Goal: Task Accomplishment & Management: Use online tool/utility

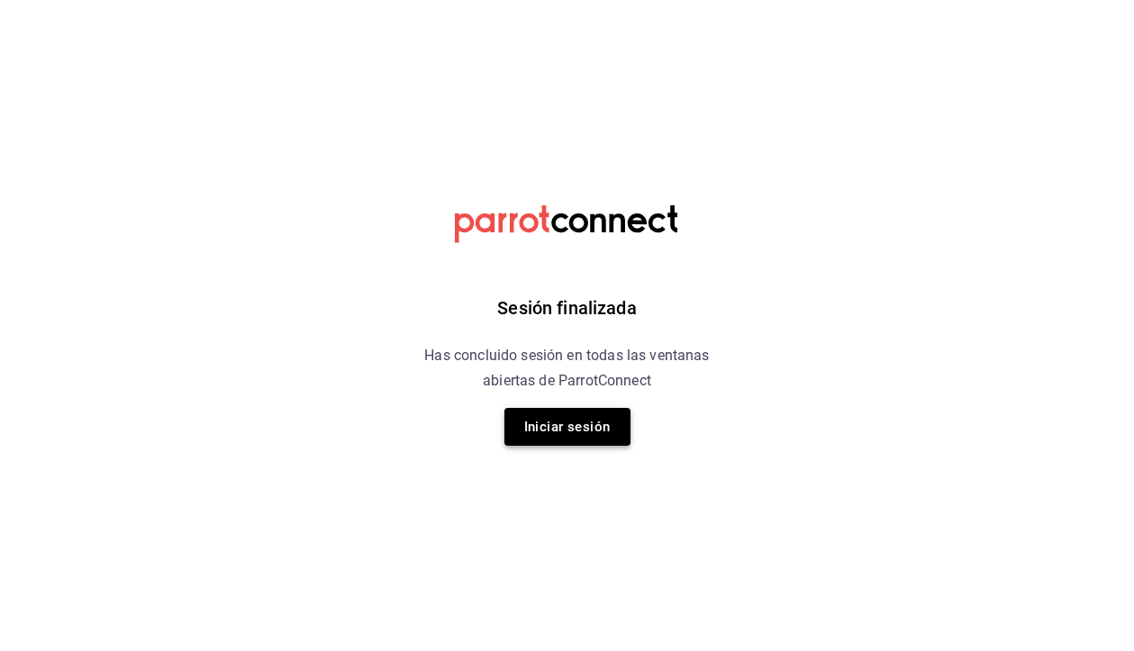
click at [544, 428] on button "Iniciar sesión" at bounding box center [567, 427] width 126 height 38
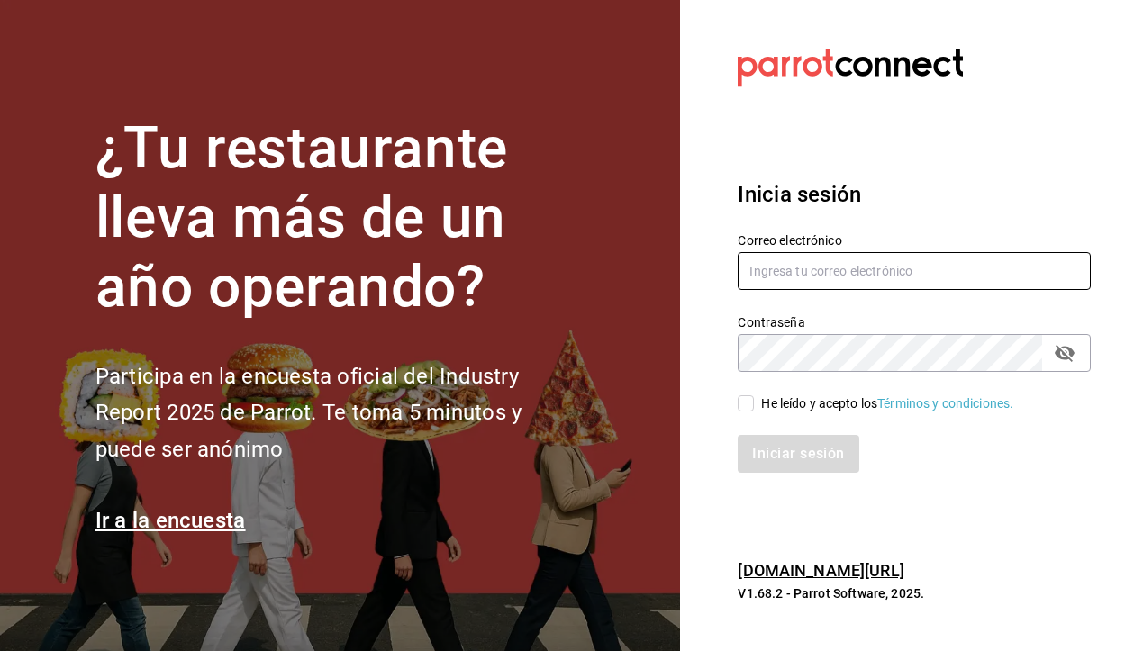
type input "holakaelumcoffee@gmail.com"
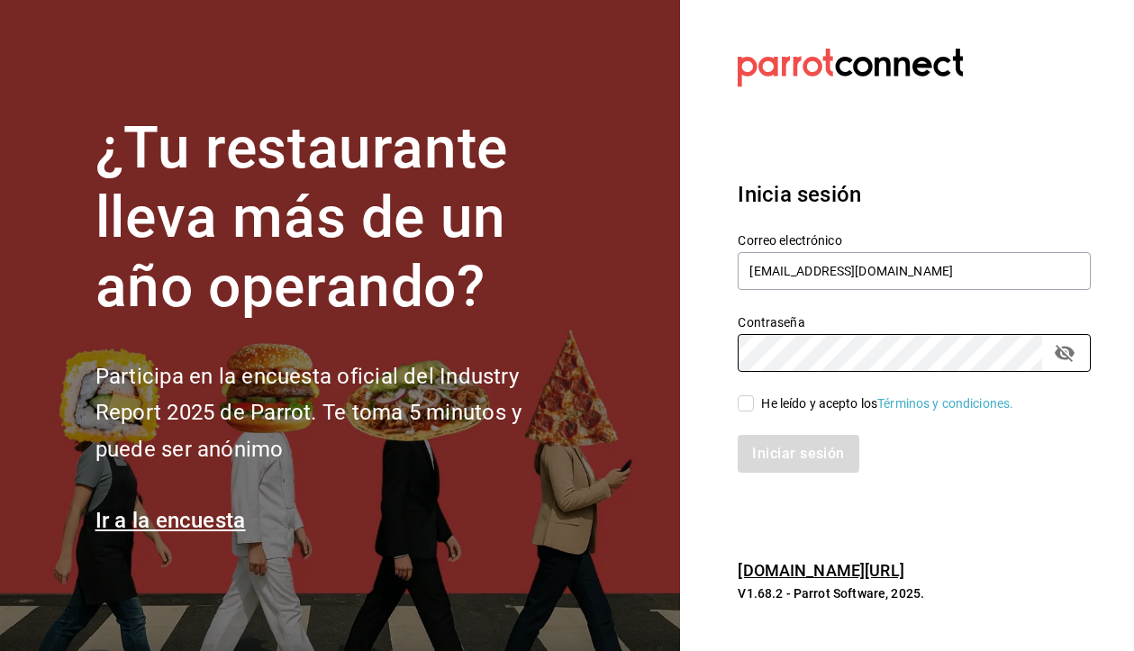
click at [748, 397] on input "He leído y acepto los Términos y condiciones." at bounding box center [745, 403] width 16 height 16
checkbox input "true"
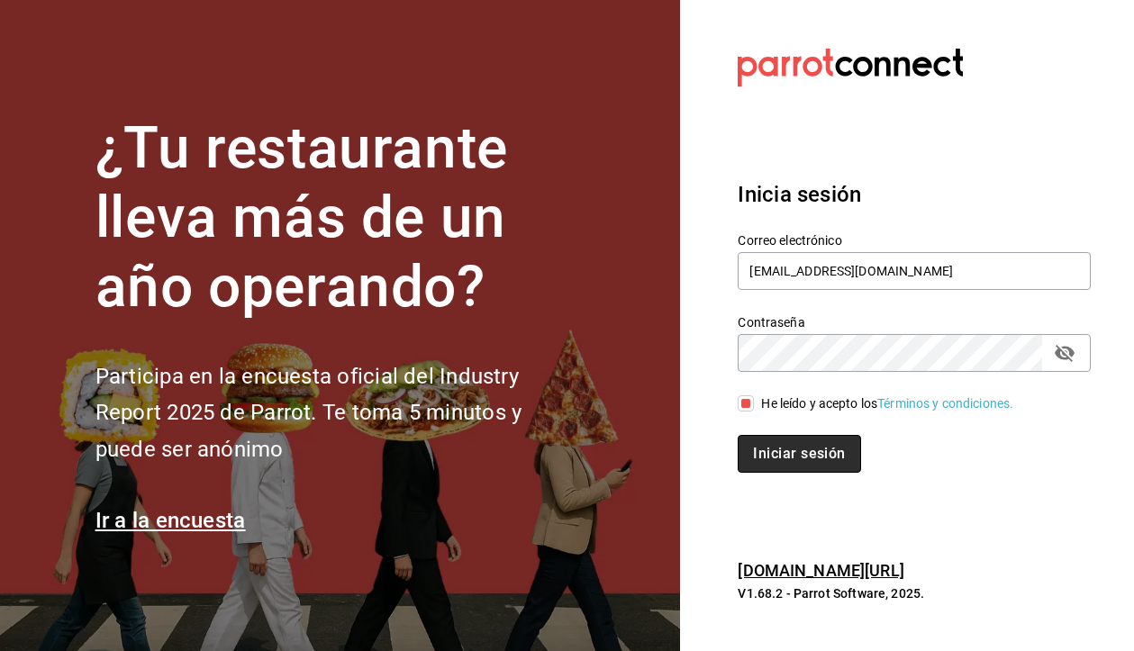
click at [784, 447] on button "Iniciar sesión" at bounding box center [798, 454] width 122 height 38
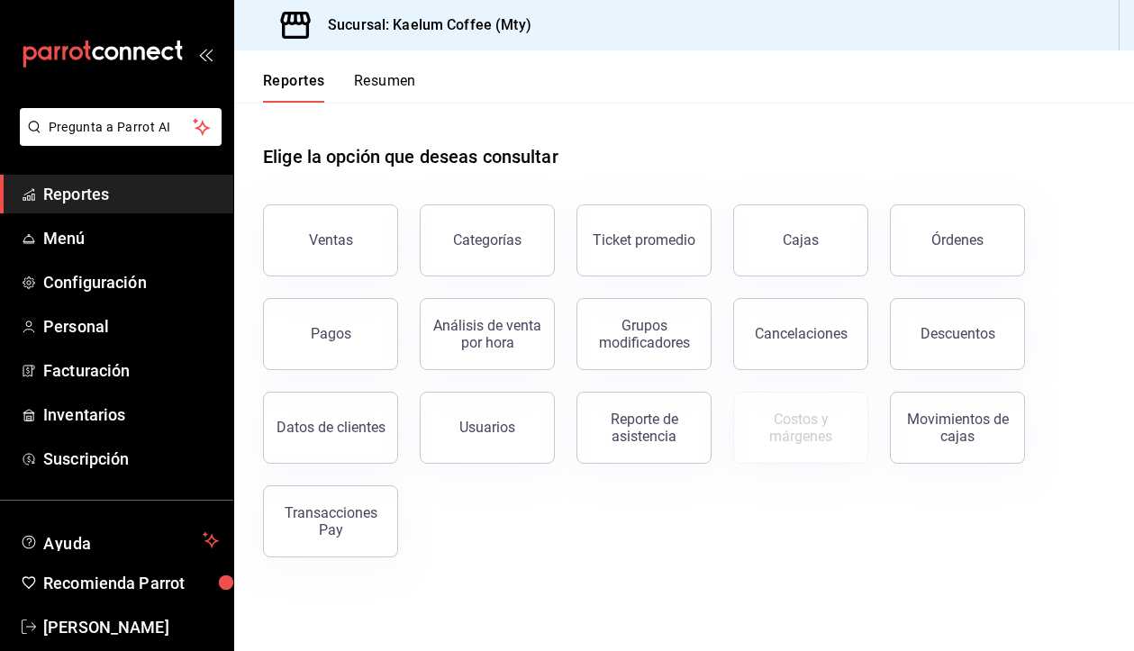
click at [343, 158] on h1 "Elige la opción que deseas consultar" at bounding box center [410, 156] width 295 height 27
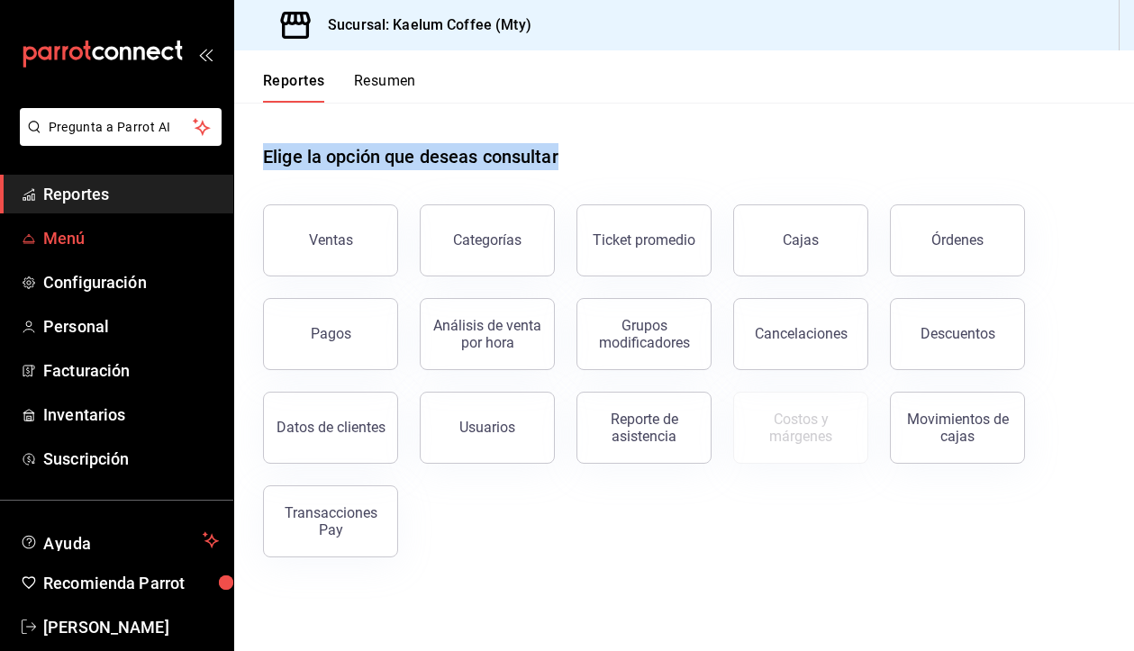
click at [65, 248] on span "Menú" at bounding box center [131, 238] width 176 height 24
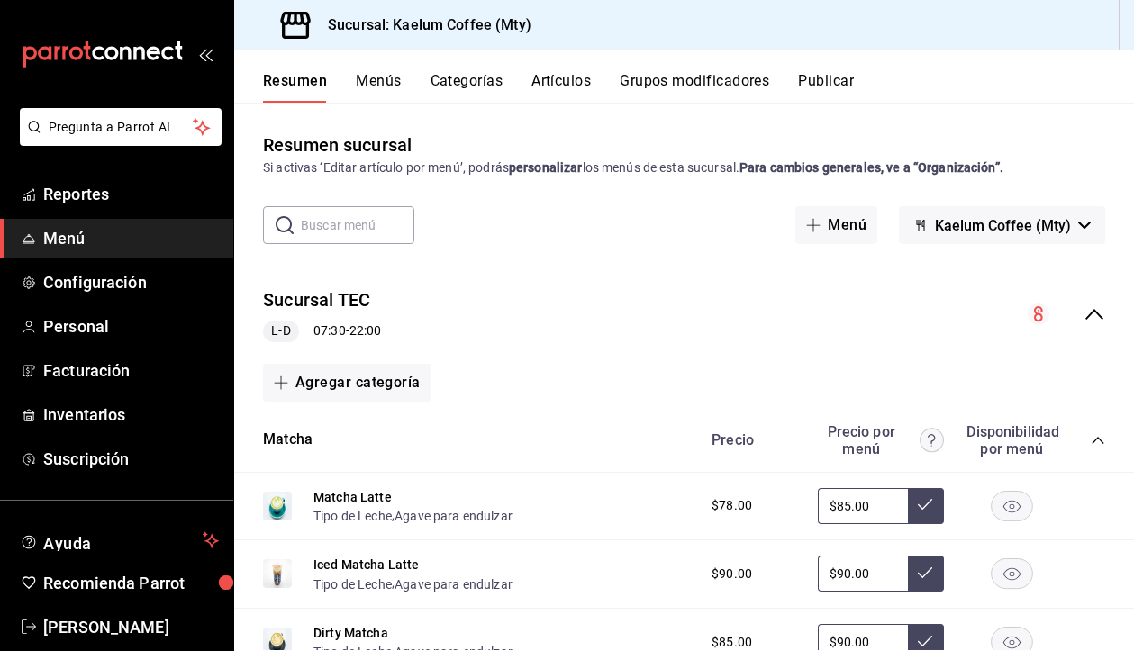
click at [1097, 440] on icon "collapse-category-row" at bounding box center [1097, 440] width 14 height 14
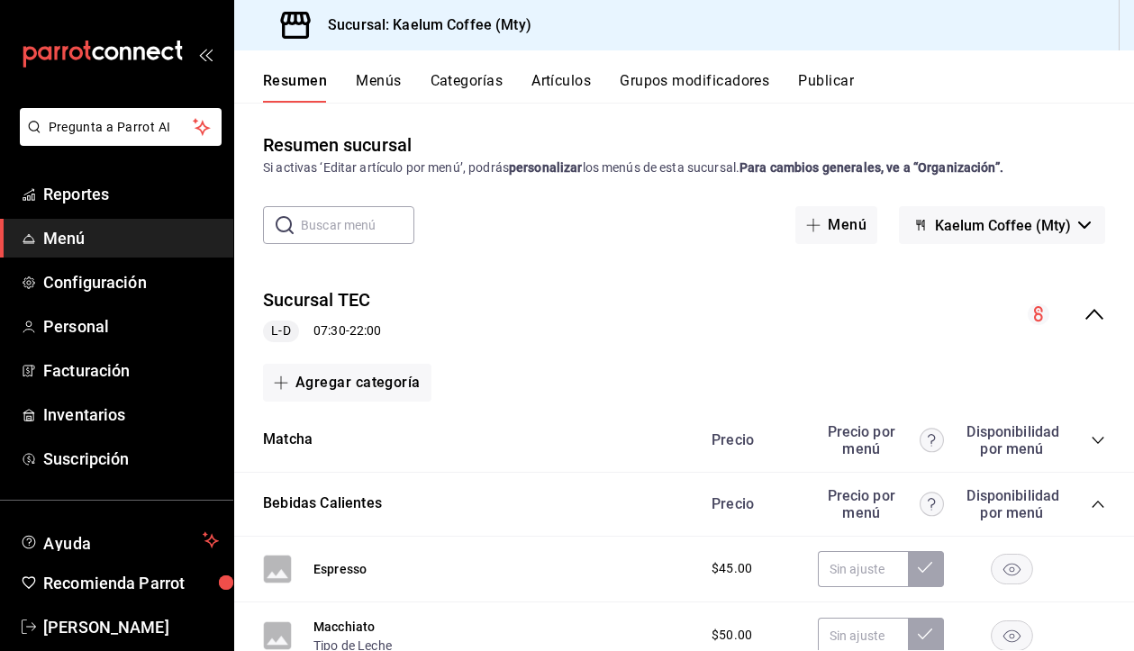
scroll to position [35, 0]
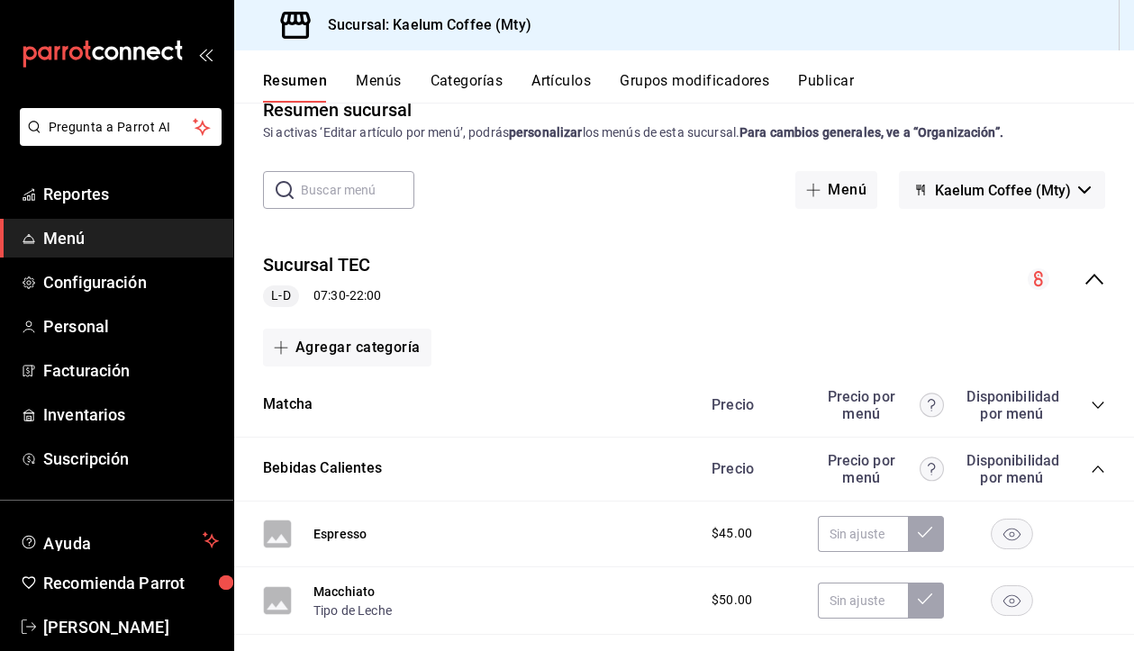
click at [1094, 279] on icon "collapse-menu-row" at bounding box center [1094, 279] width 22 height 22
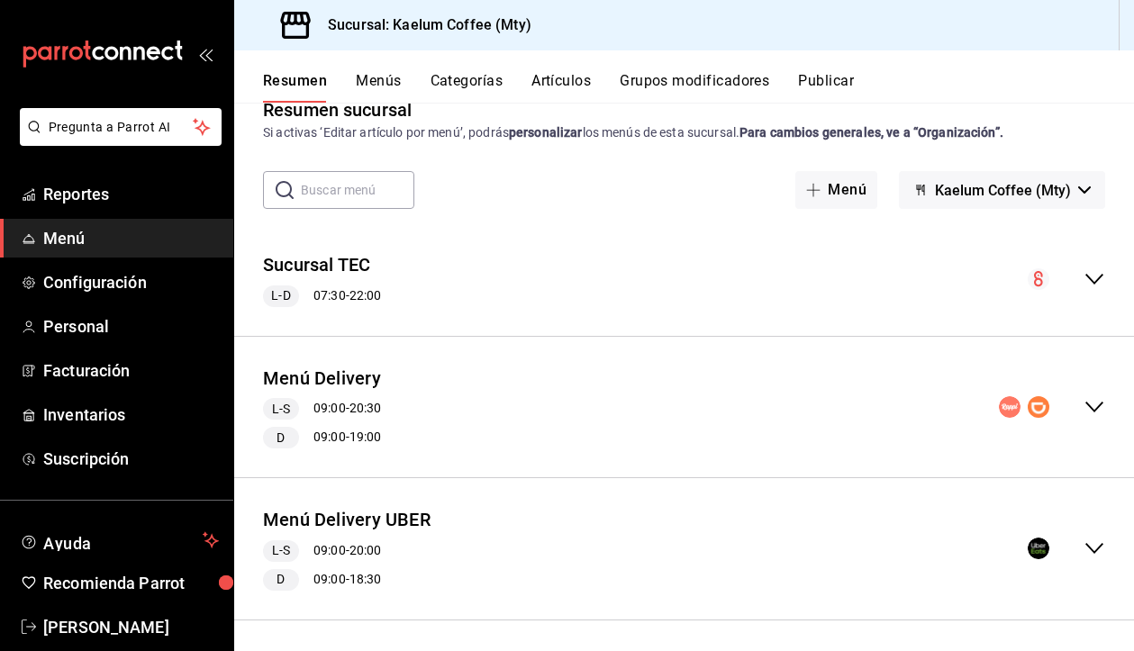
click at [1096, 407] on icon "collapse-menu-row" at bounding box center [1094, 407] width 22 height 22
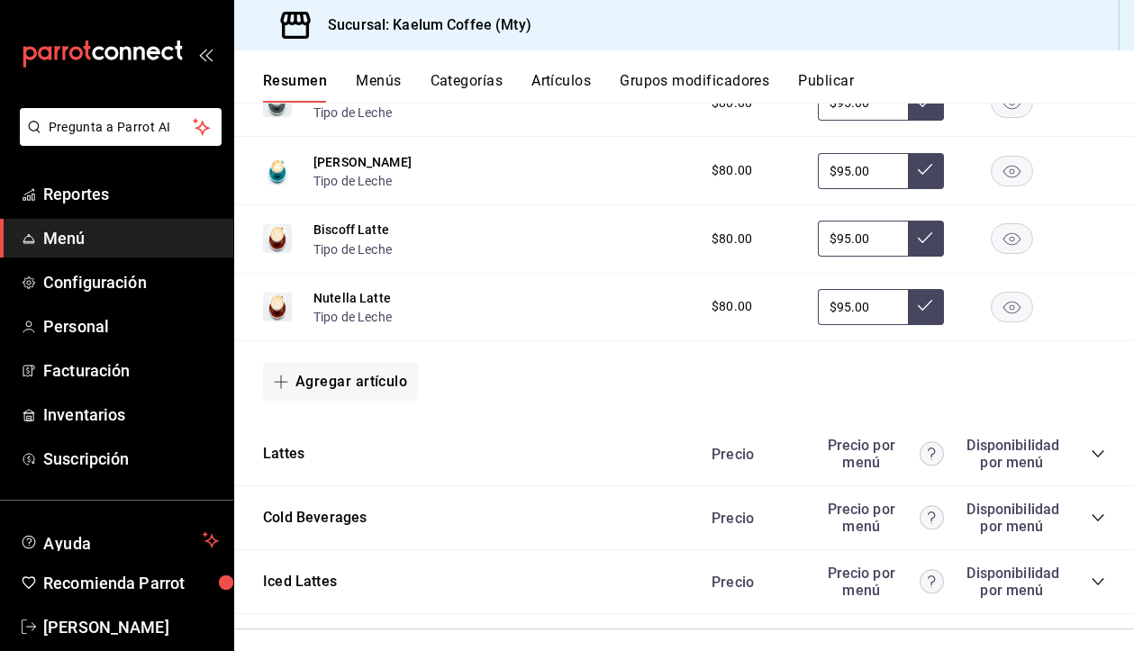
scroll to position [1363, 0]
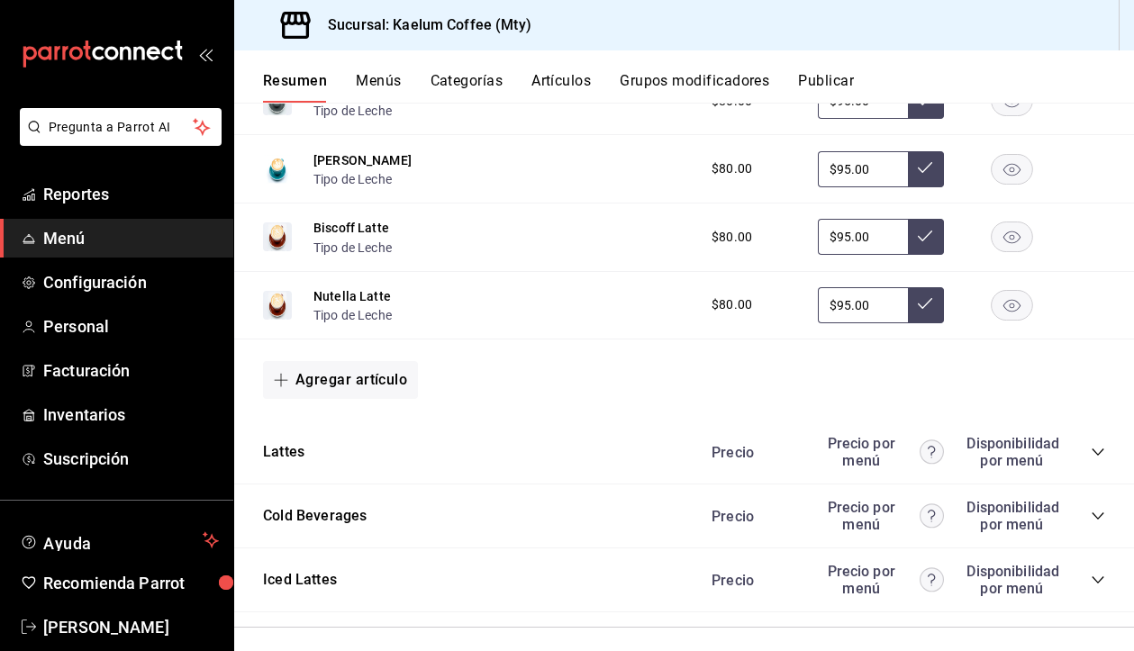
click at [1101, 448] on icon "collapse-category-row" at bounding box center [1097, 452] width 14 height 14
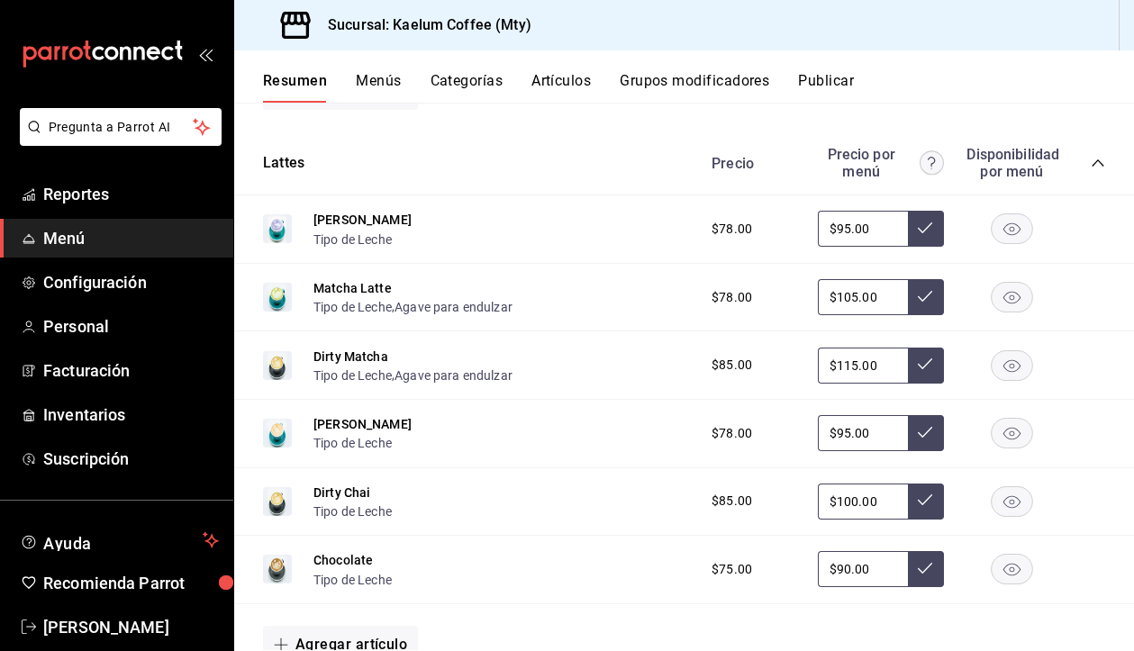
scroll to position [1626, 0]
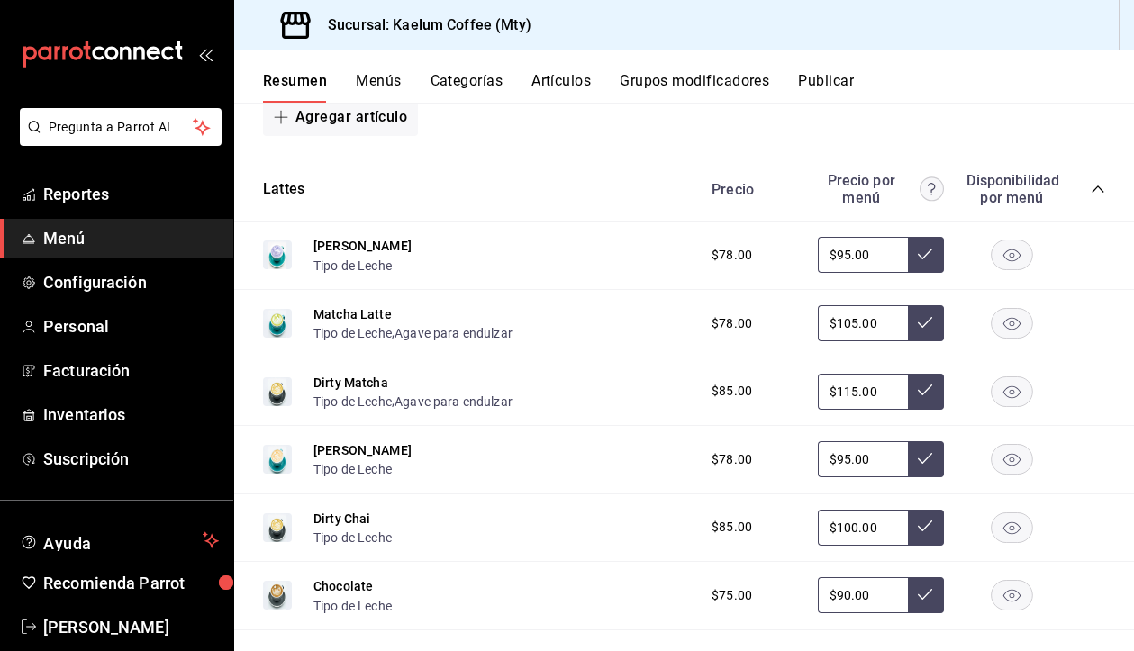
click at [1099, 192] on icon "collapse-category-row" at bounding box center [1097, 189] width 14 height 14
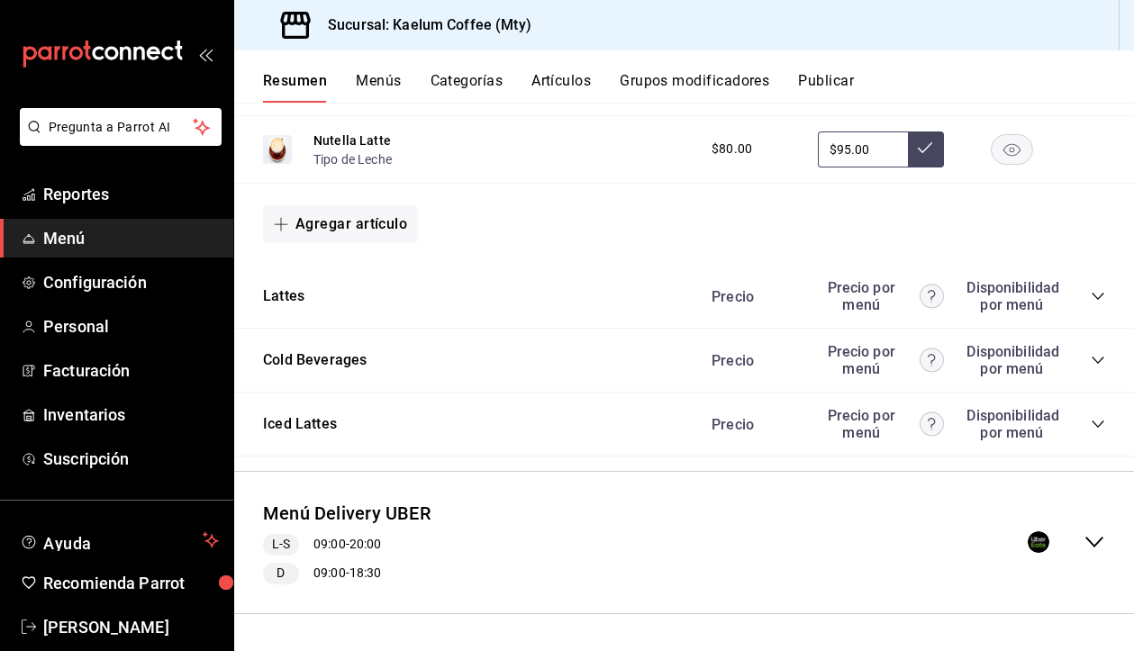
scroll to position [1517, 0]
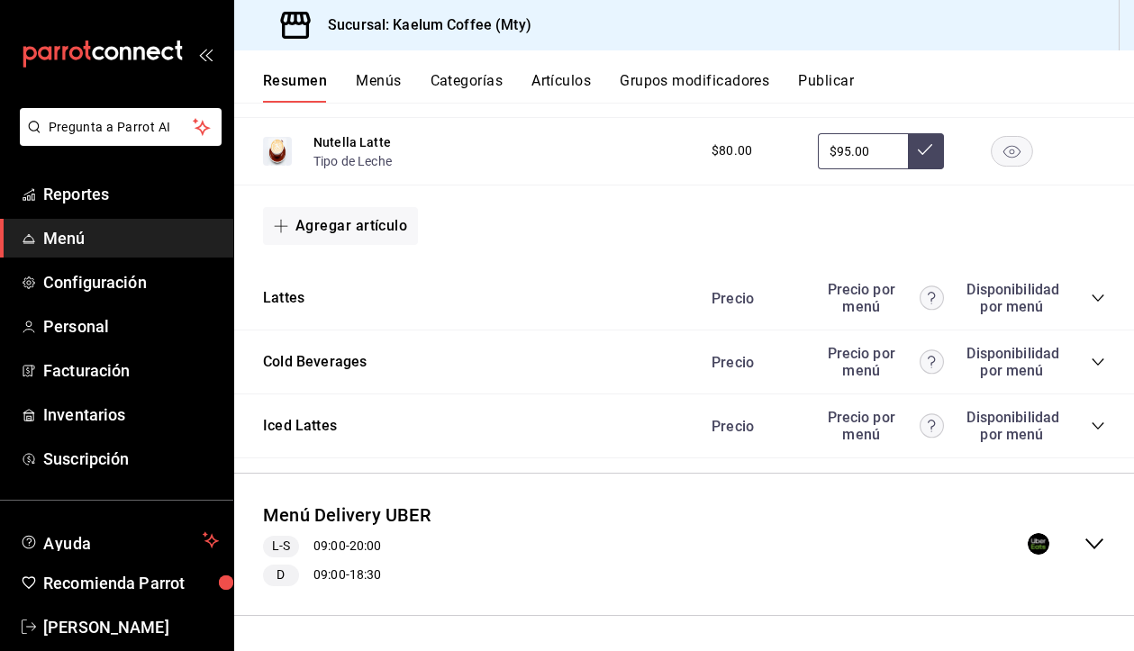
click at [1092, 362] on icon "collapse-category-row" at bounding box center [1097, 362] width 14 height 14
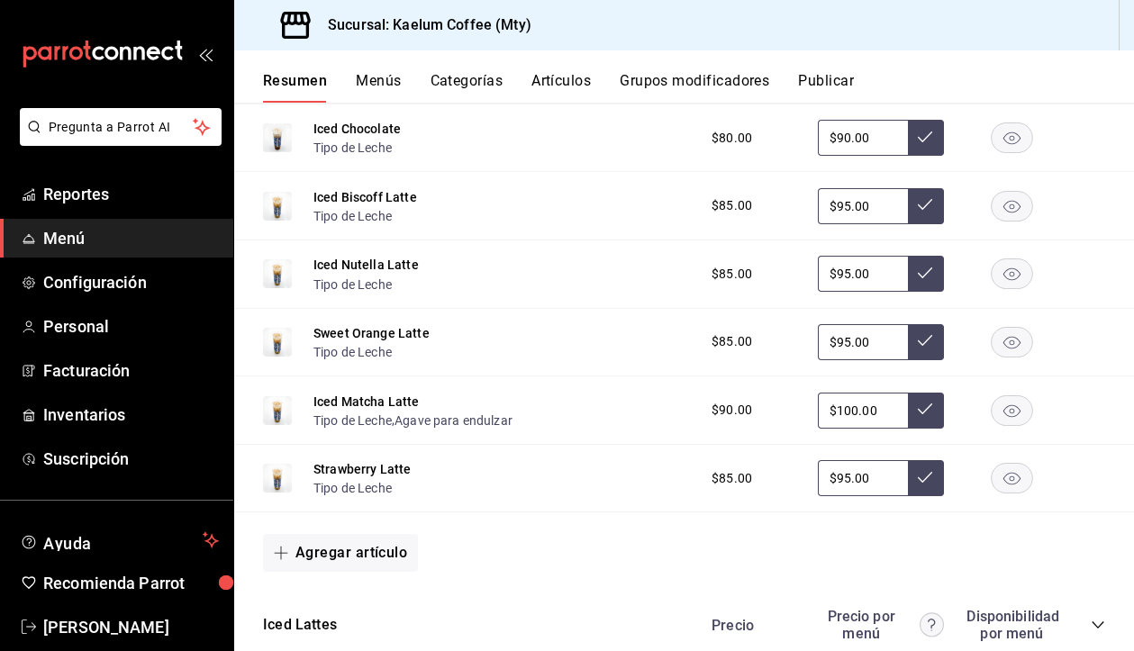
scroll to position [2509, 0]
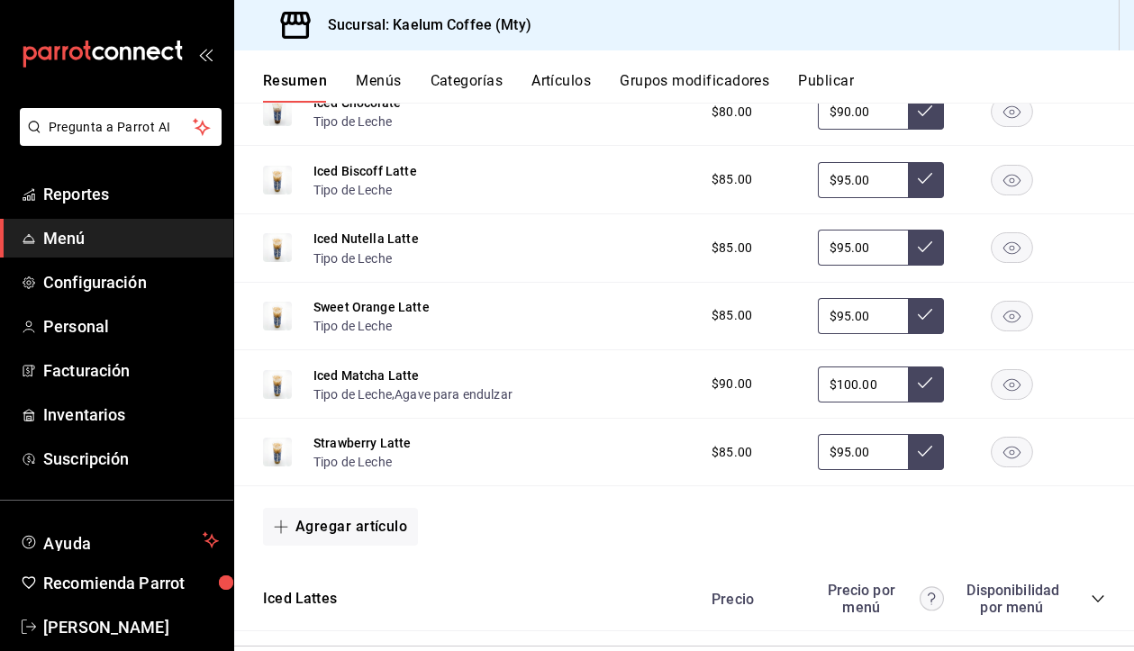
click at [1009, 450] on icon "button" at bounding box center [1011, 453] width 17 height 13
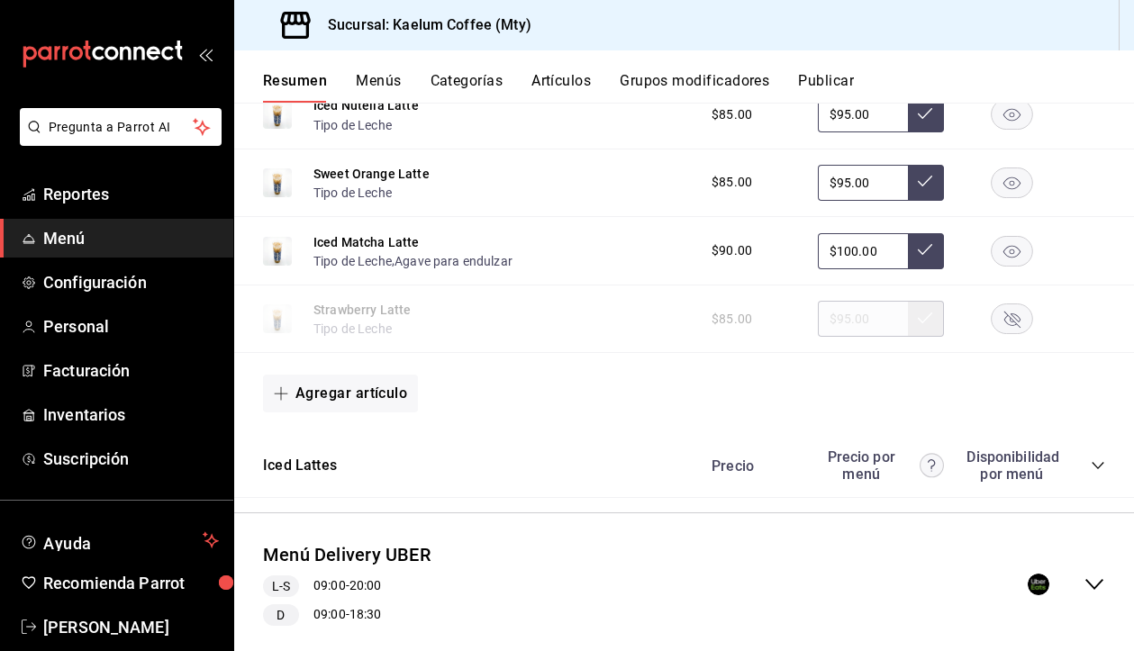
scroll to position [2645, 0]
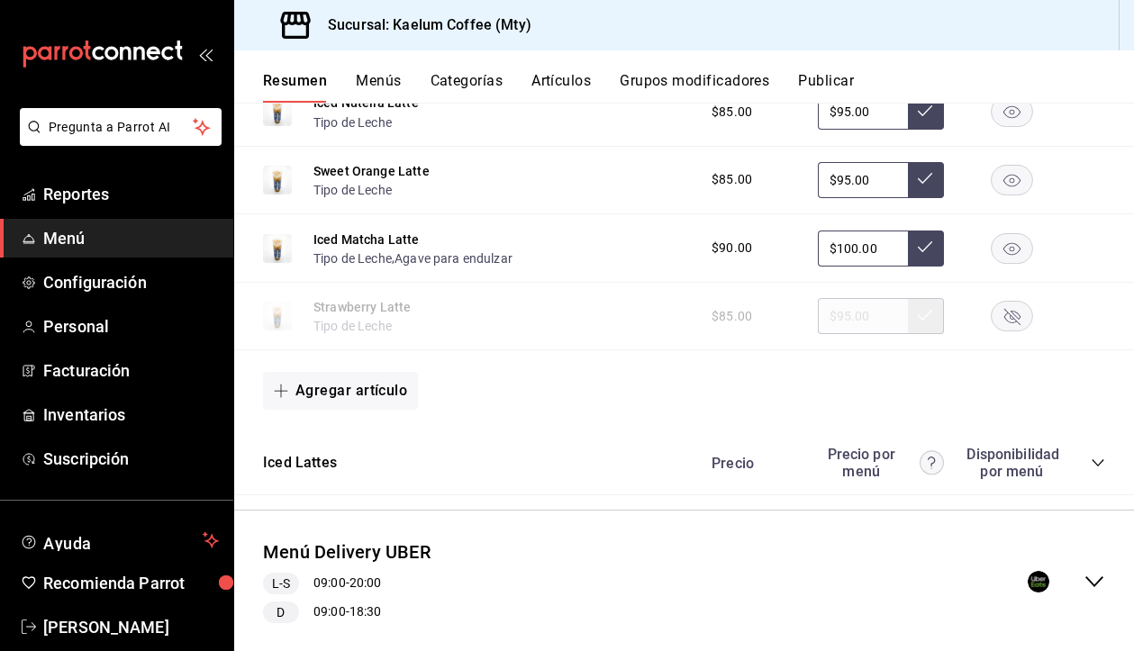
click at [1098, 464] on icon "collapse-category-row" at bounding box center [1097, 462] width 12 height 7
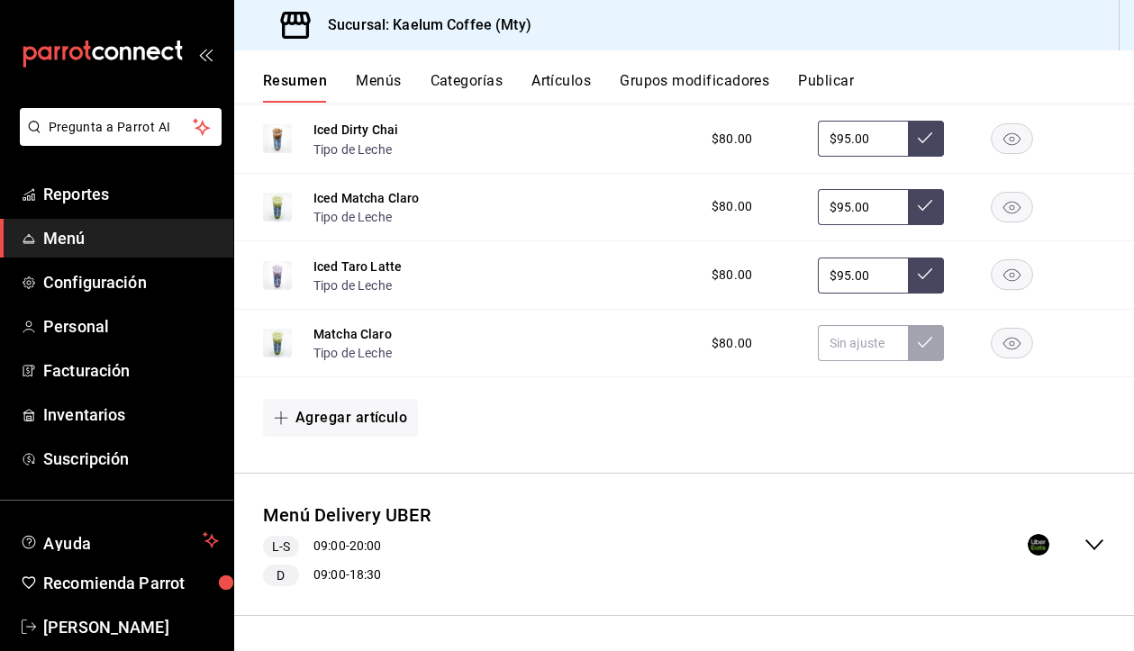
scroll to position [0, 0]
click at [1093, 538] on icon "collapse-menu-row" at bounding box center [1094, 545] width 22 height 22
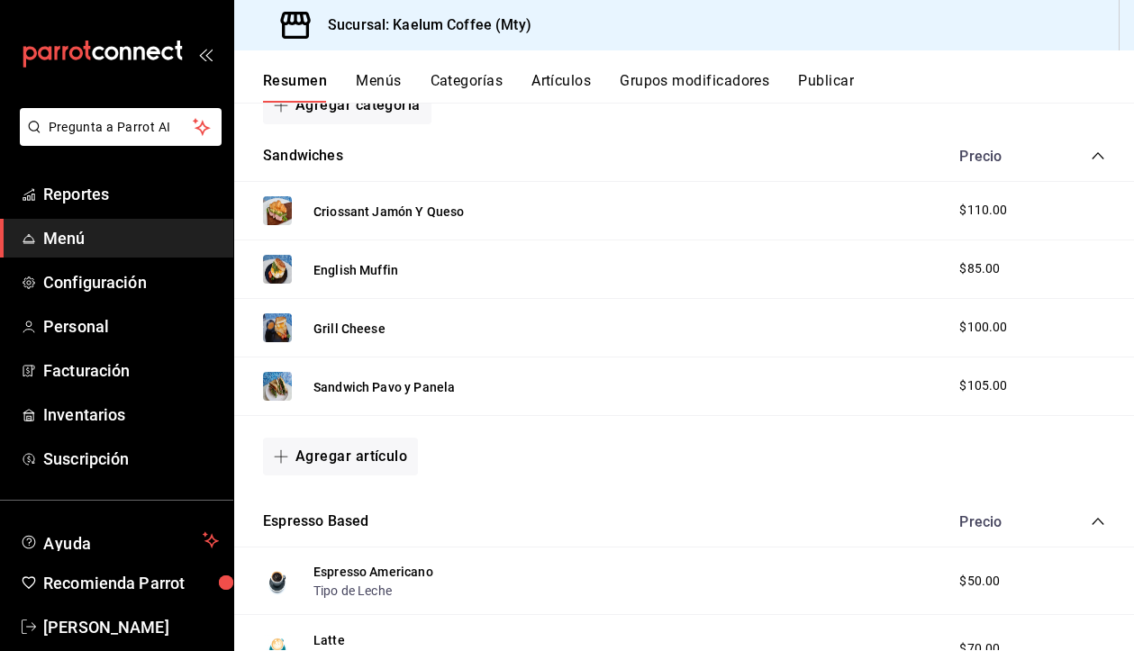
scroll to position [3701, 0]
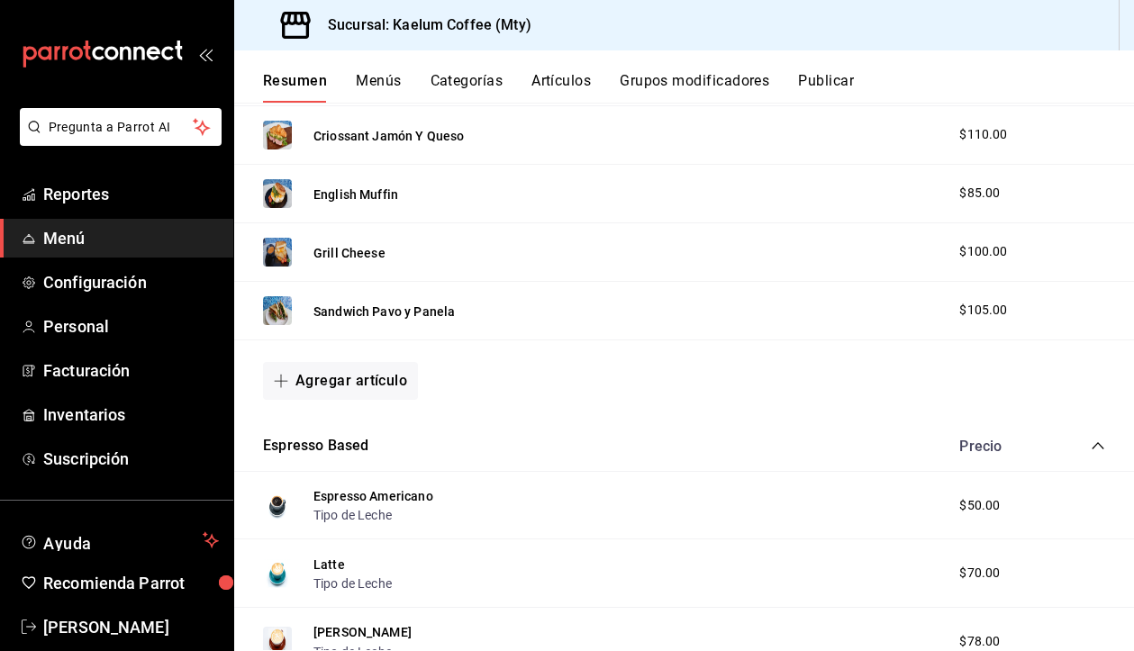
click at [688, 291] on div "Sandwich Pavo y Panela $105.00" at bounding box center [683, 311] width 899 height 59
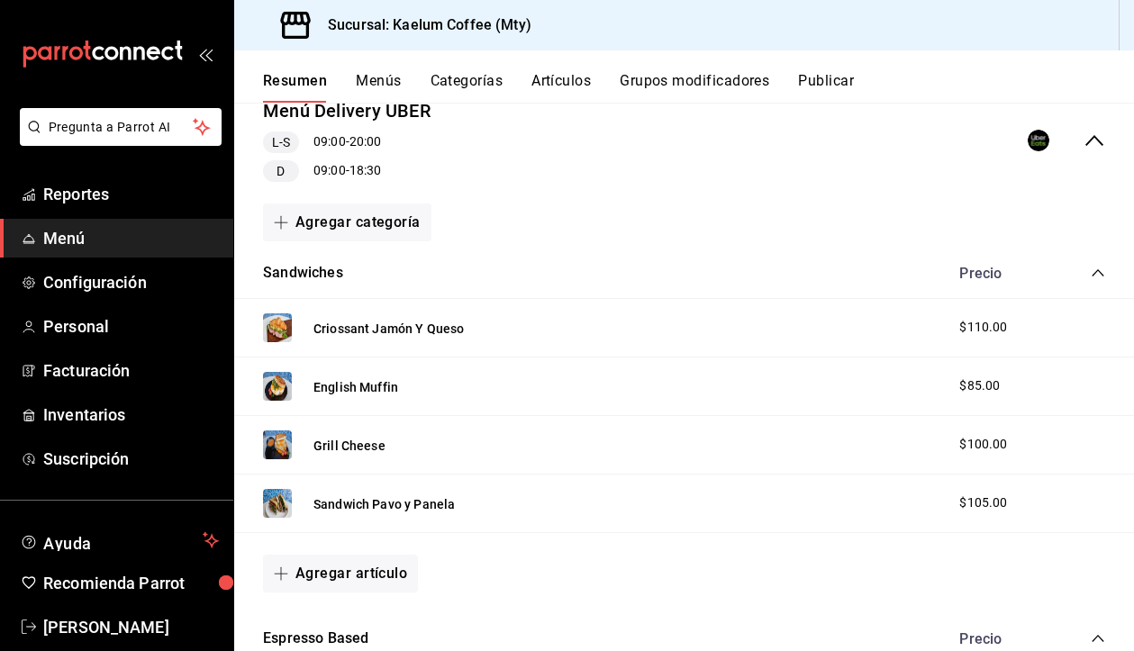
scroll to position [3509, 0]
click at [373, 386] on button "English Muffin" at bounding box center [355, 386] width 85 height 18
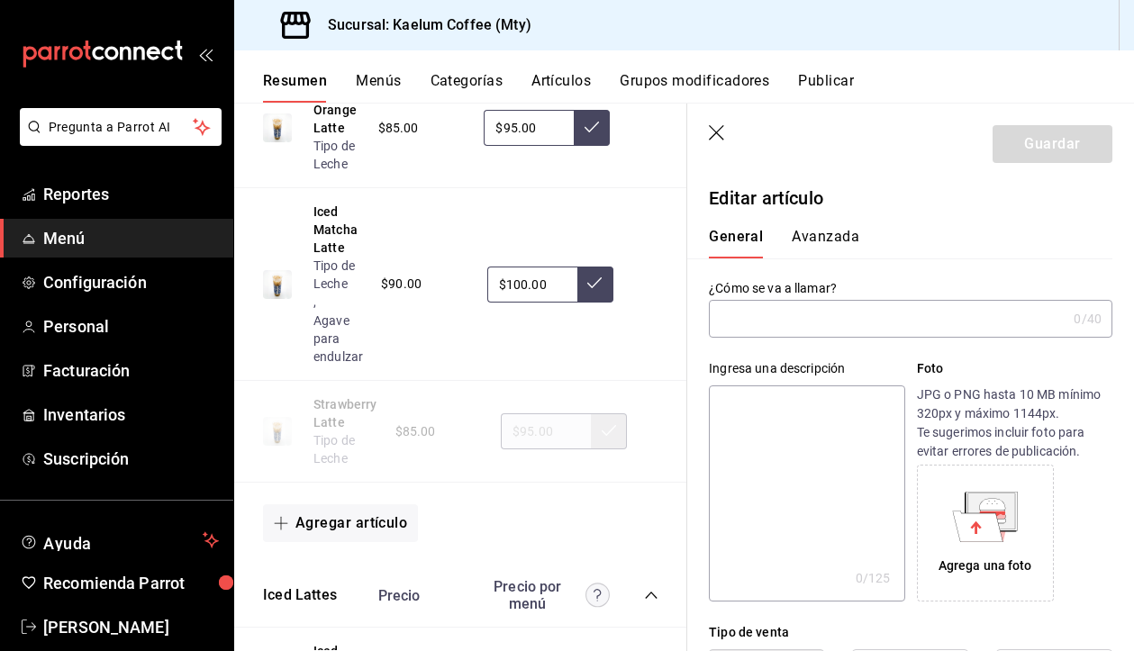
click at [716, 130] on icon "button" at bounding box center [718, 134] width 18 height 18
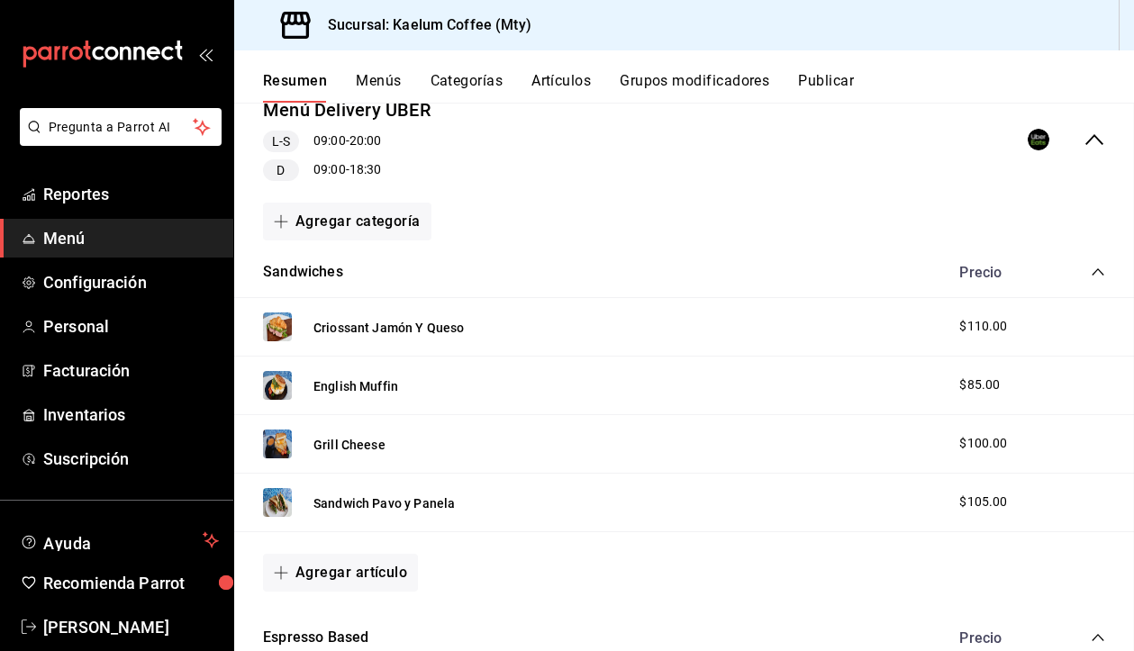
click at [717, 133] on div "Menú Delivery UBER L-S 09:00 - 20:00 D 09:00 - 18:30" at bounding box center [683, 139] width 899 height 113
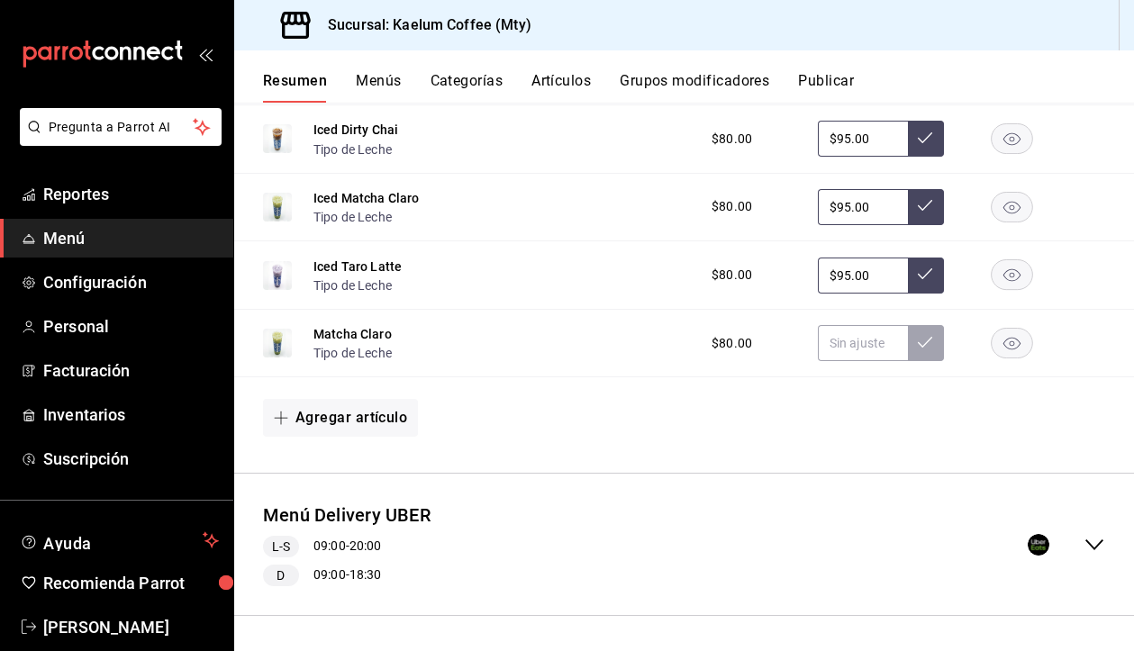
click at [1096, 542] on icon "collapse-menu-row" at bounding box center [1094, 545] width 22 height 22
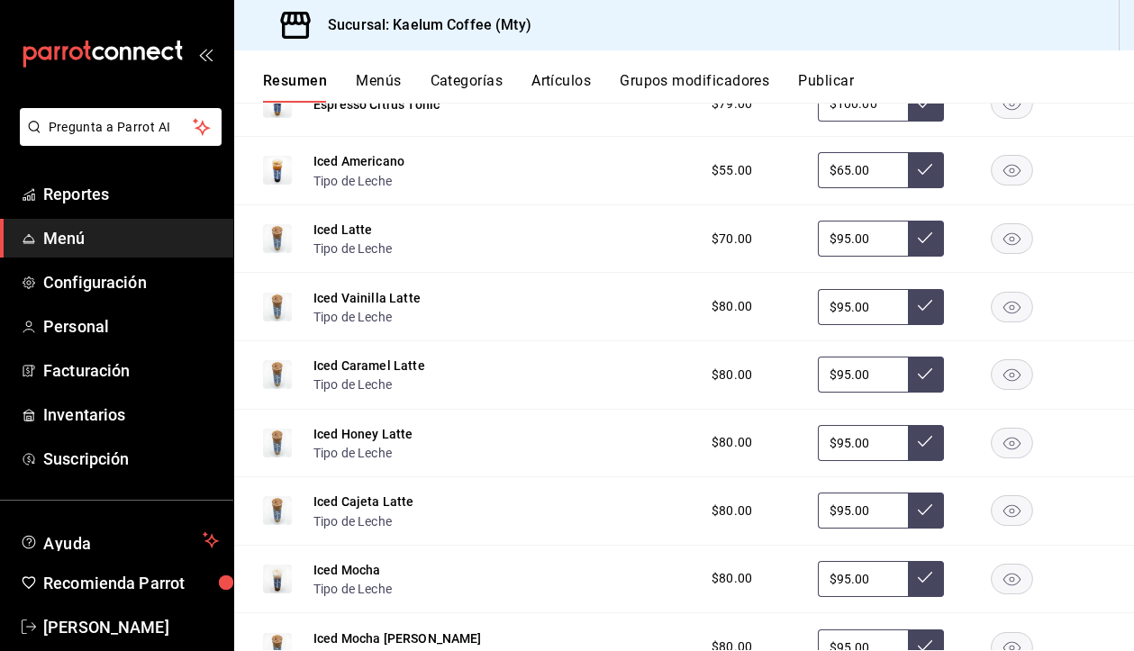
scroll to position [1807, 0]
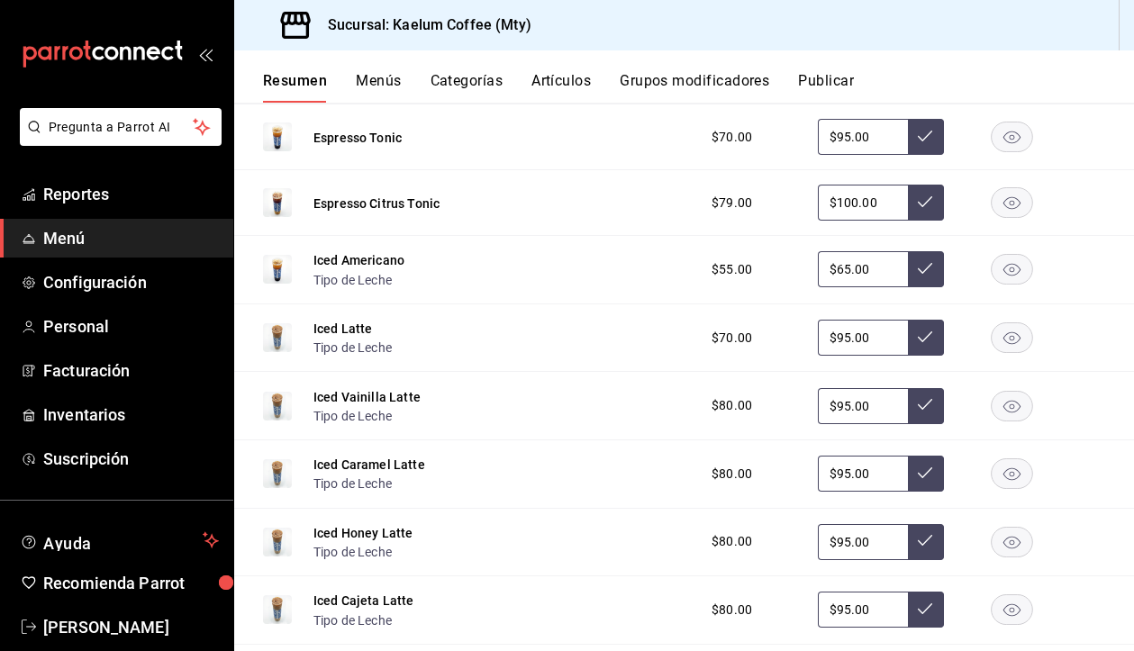
click at [375, 83] on button "Menús" at bounding box center [378, 87] width 45 height 31
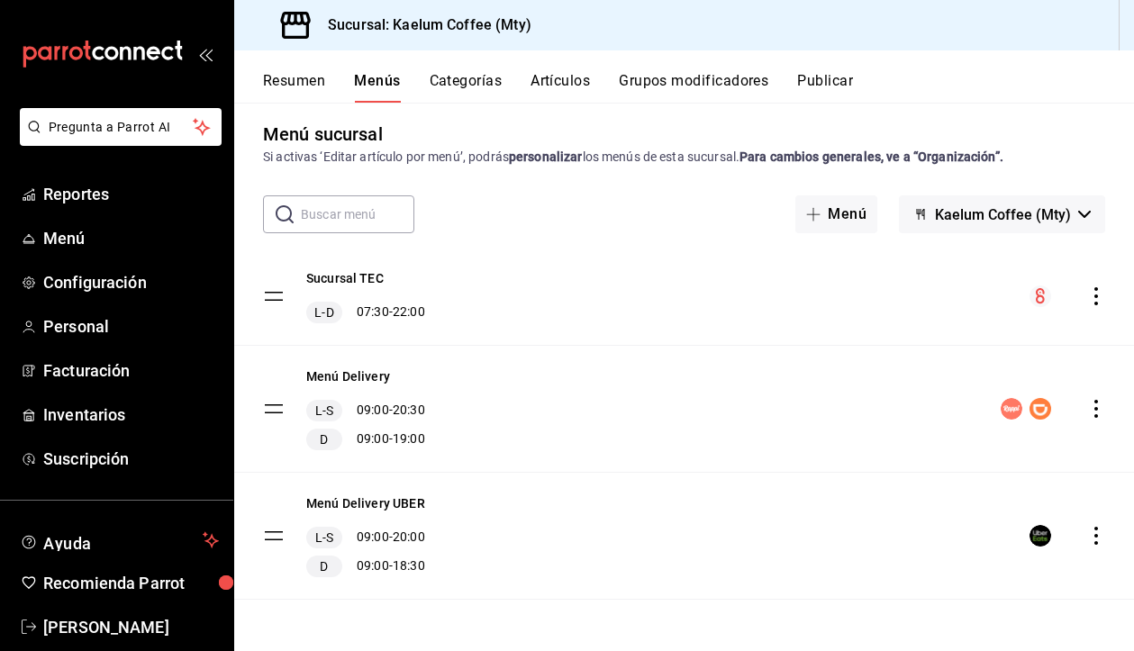
scroll to position [11, 0]
click at [387, 505] on button "Menú Delivery UBER" at bounding box center [365, 503] width 119 height 18
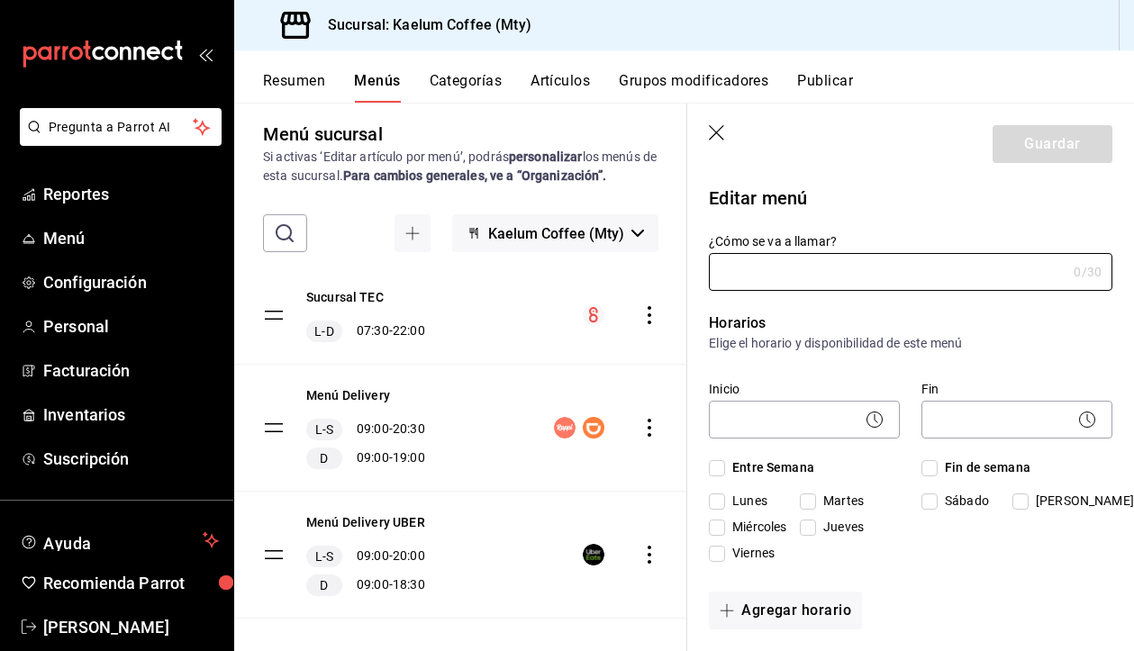
type input "Menú Delivery UBER"
checkbox input "true"
type input "01709674879095"
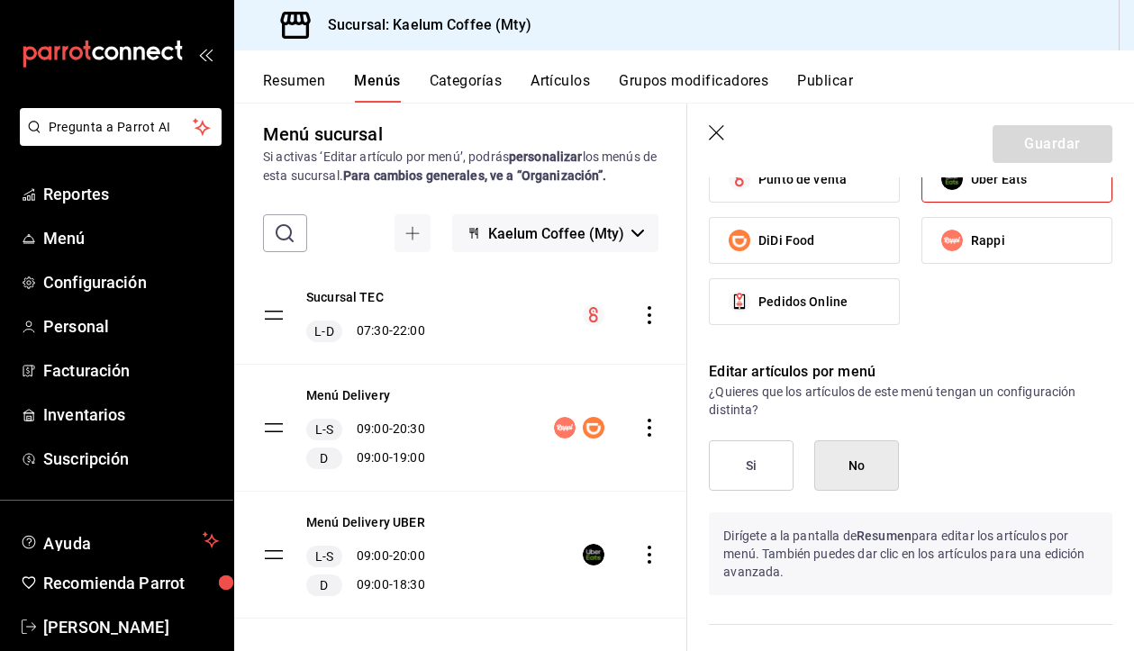
scroll to position [1246, 0]
click at [755, 462] on button "Si" at bounding box center [751, 464] width 85 height 50
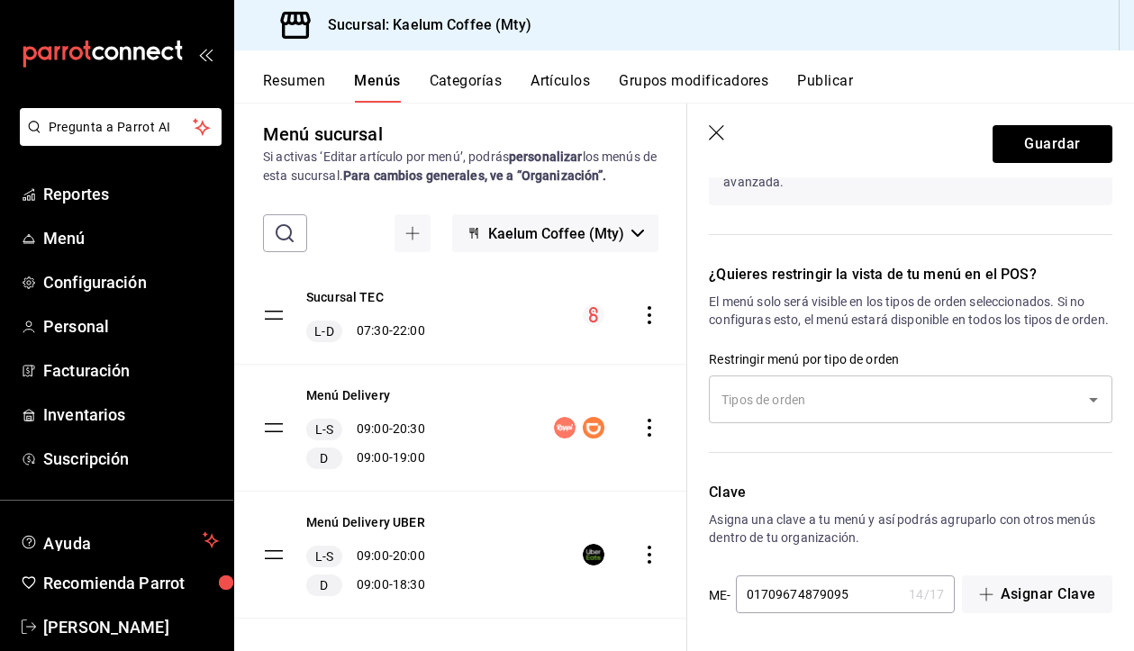
scroll to position [1653, 0]
click at [1025, 141] on button "Guardar" at bounding box center [1052, 144] width 120 height 38
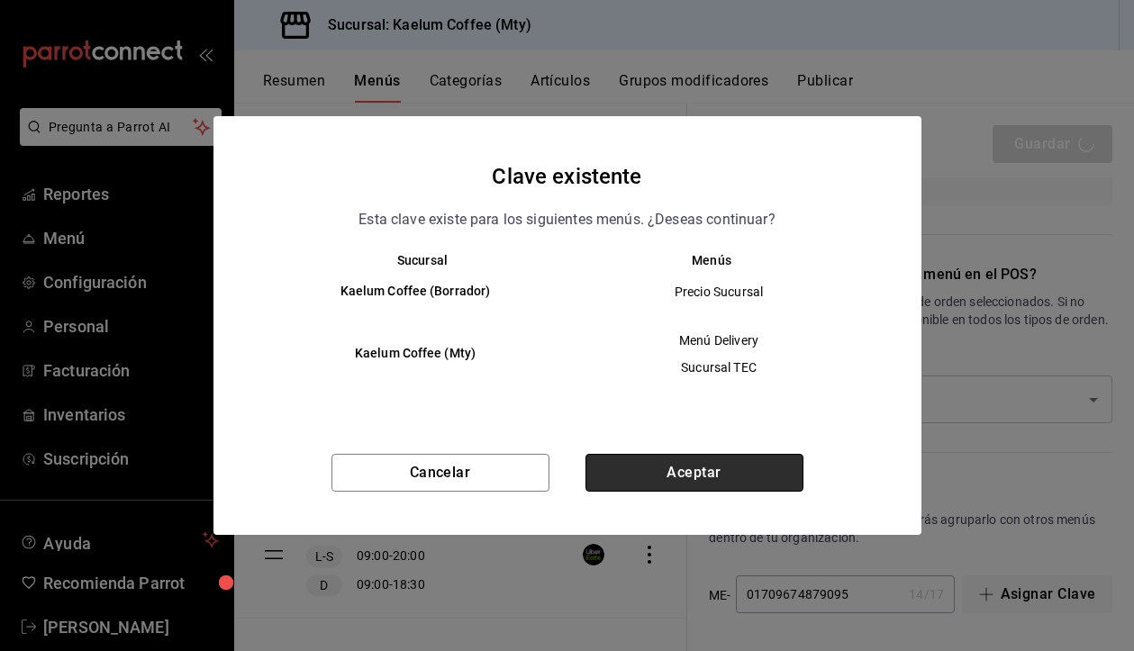
click at [723, 475] on button "Aceptar" at bounding box center [694, 473] width 218 height 38
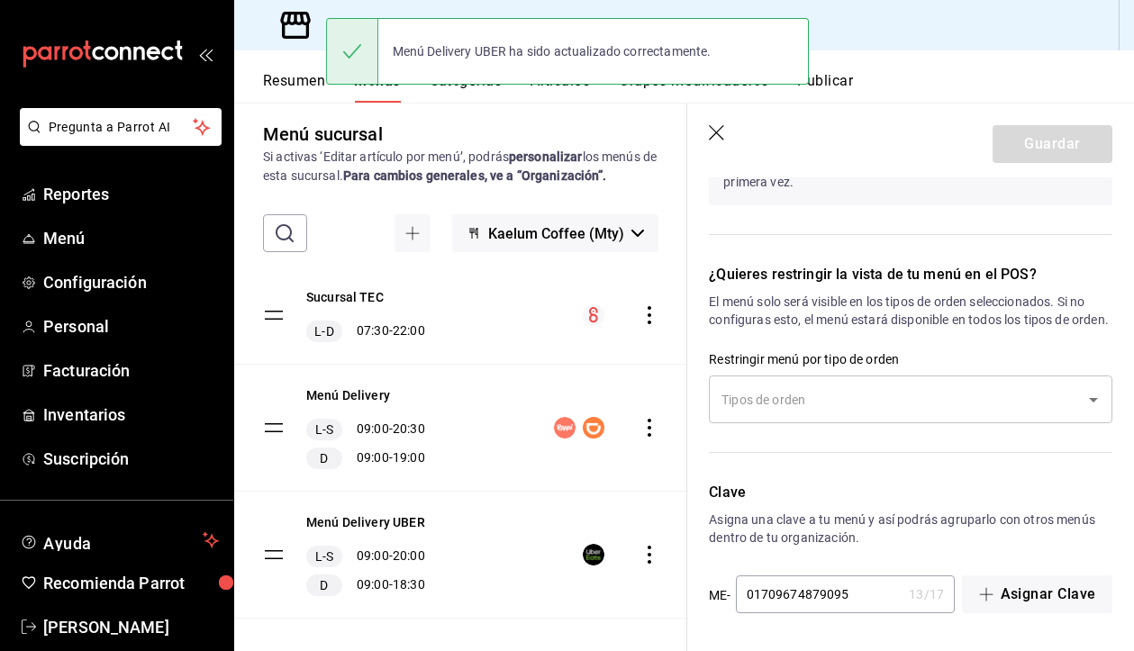
checkbox input "false"
type input "1755549877816"
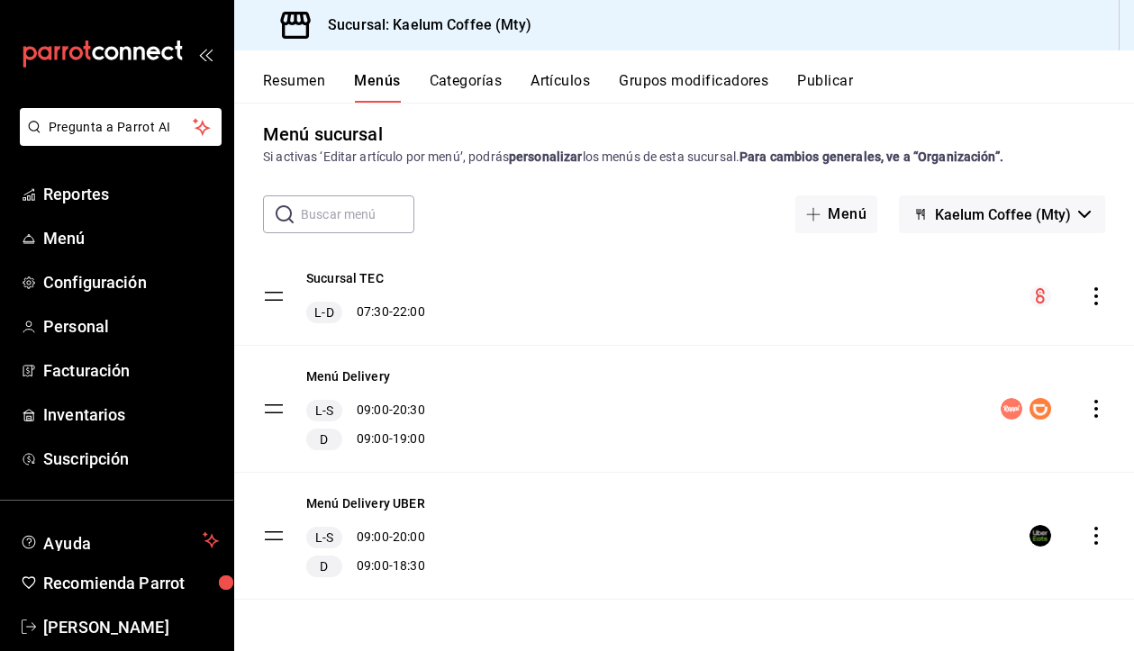
scroll to position [11, 0]
click at [299, 69] on div "Resumen Menús Categorías Artículos Grupos modificadores Publicar" at bounding box center [683, 76] width 899 height 52
click at [301, 84] on button "Resumen" at bounding box center [294, 87] width 62 height 31
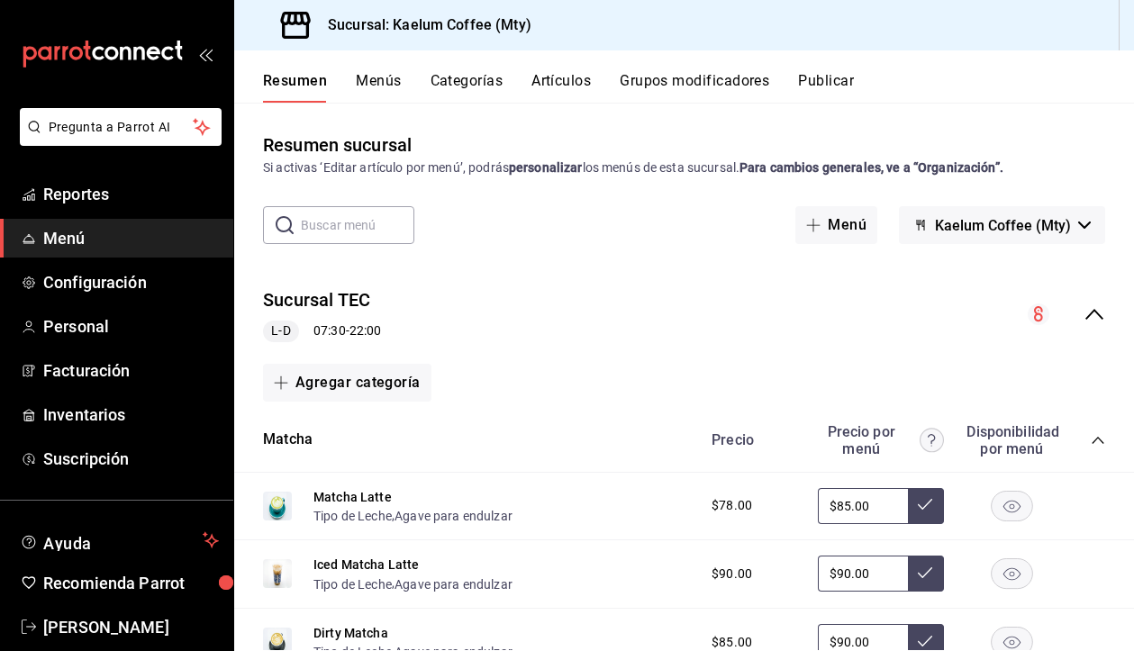
click at [1098, 319] on icon "collapse-menu-row" at bounding box center [1094, 314] width 22 height 22
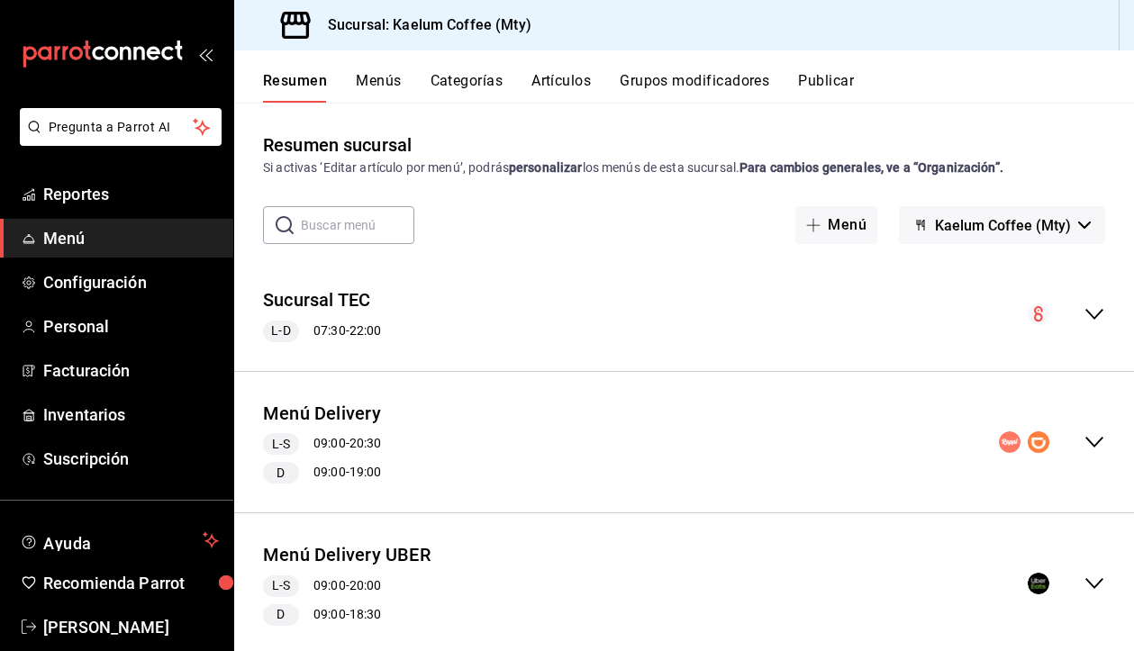
click at [1090, 578] on icon "collapse-menu-row" at bounding box center [1094, 584] width 22 height 22
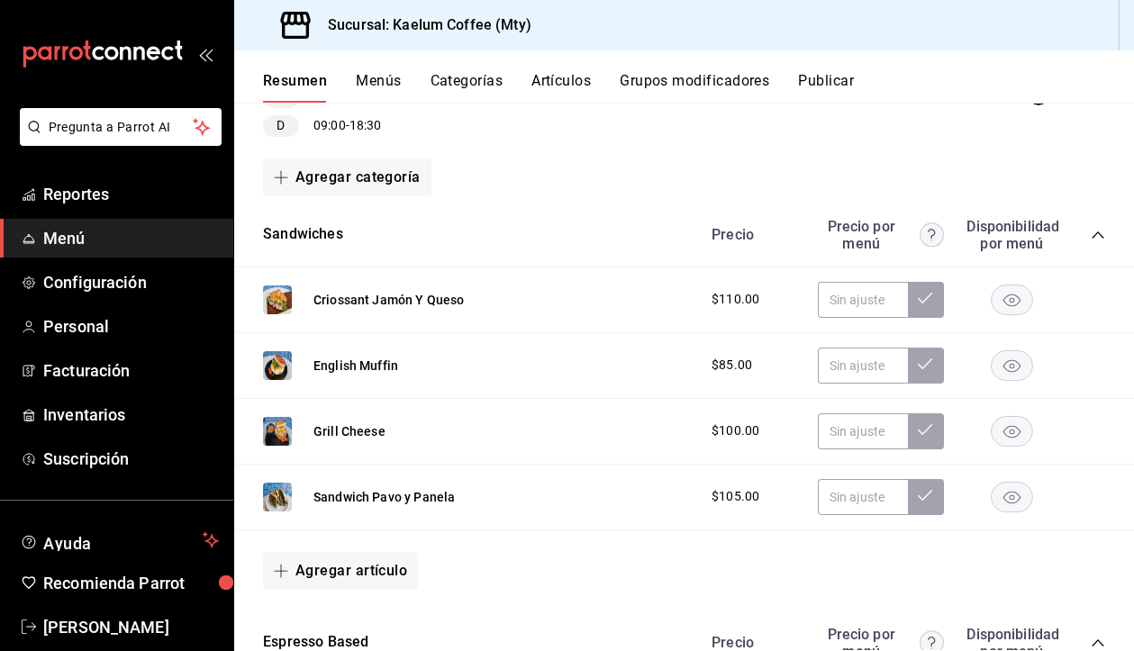
scroll to position [493, 0]
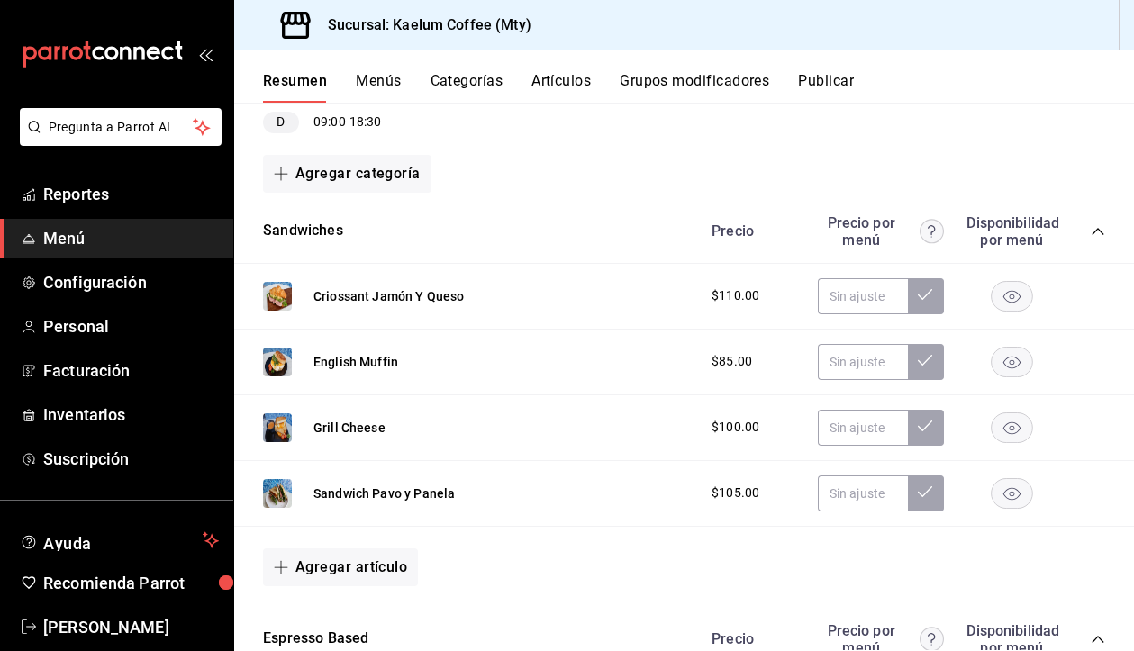
click at [1011, 366] on rect "button" at bounding box center [1011, 362] width 41 height 30
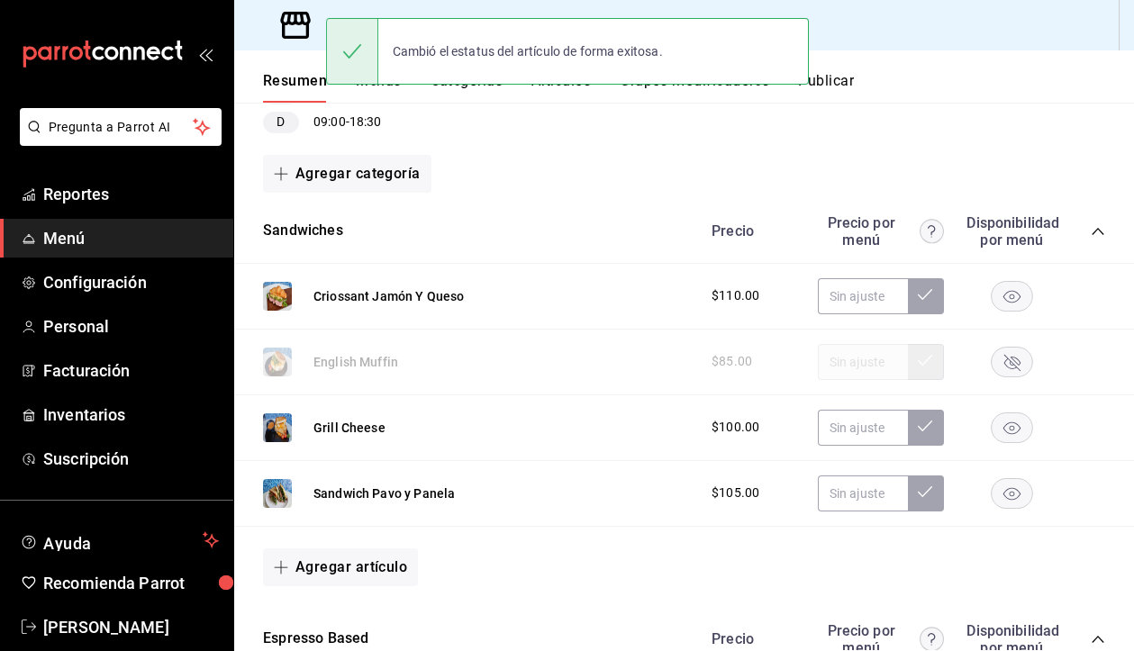
click at [1012, 421] on rect "button" at bounding box center [1011, 427] width 41 height 30
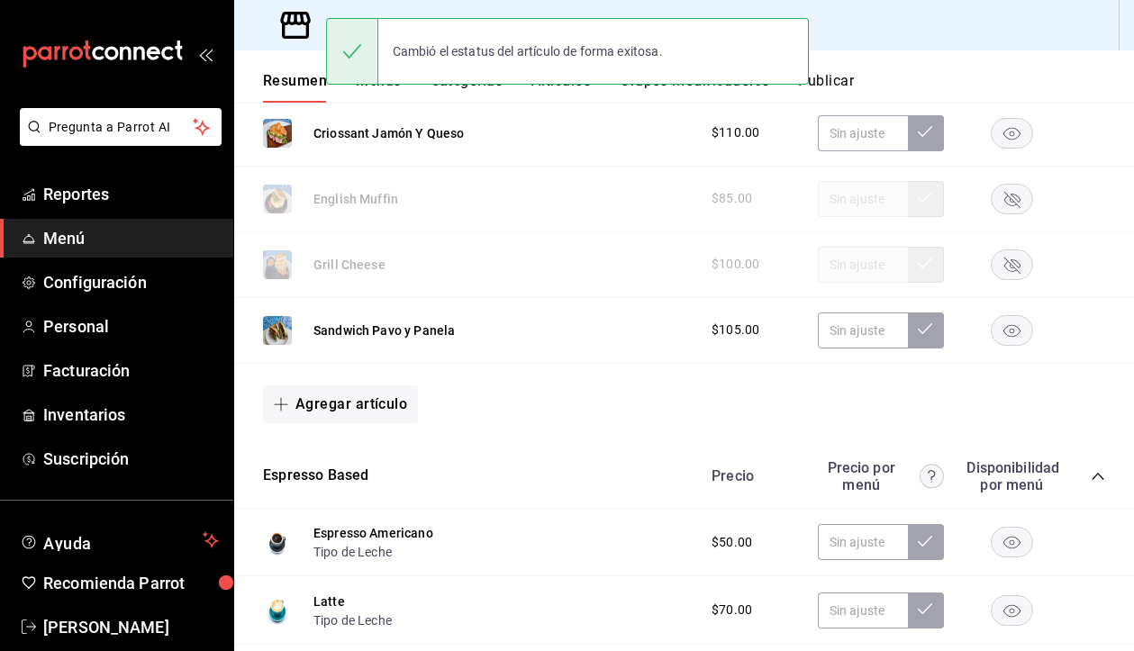
scroll to position [708, 0]
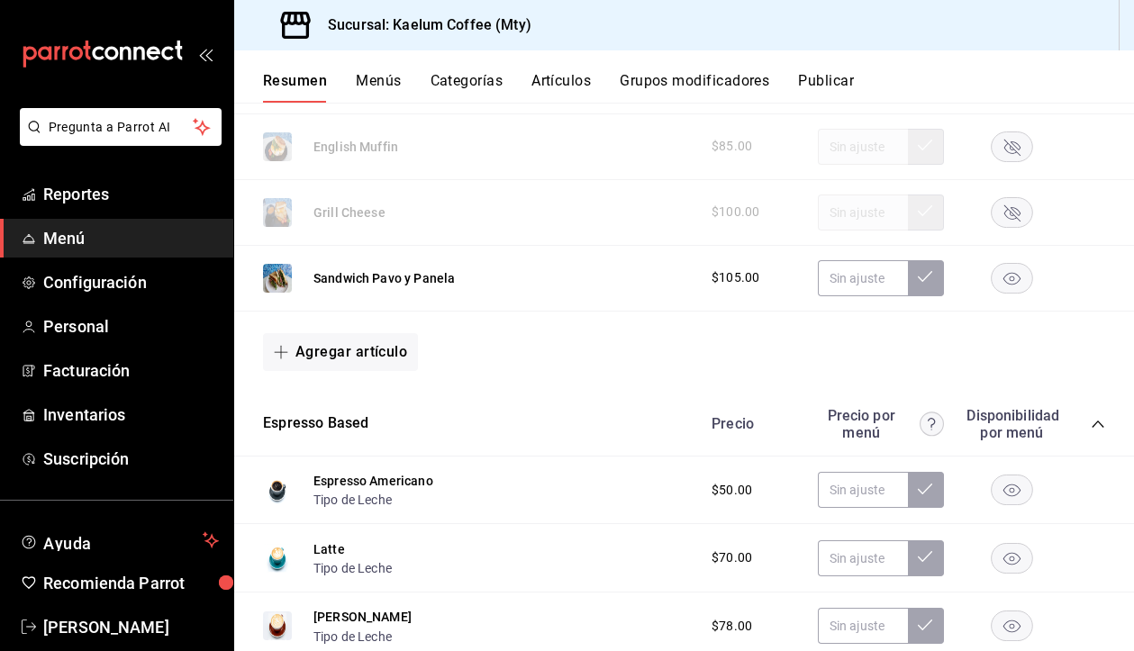
click at [1096, 428] on icon "collapse-category-row" at bounding box center [1097, 424] width 14 height 14
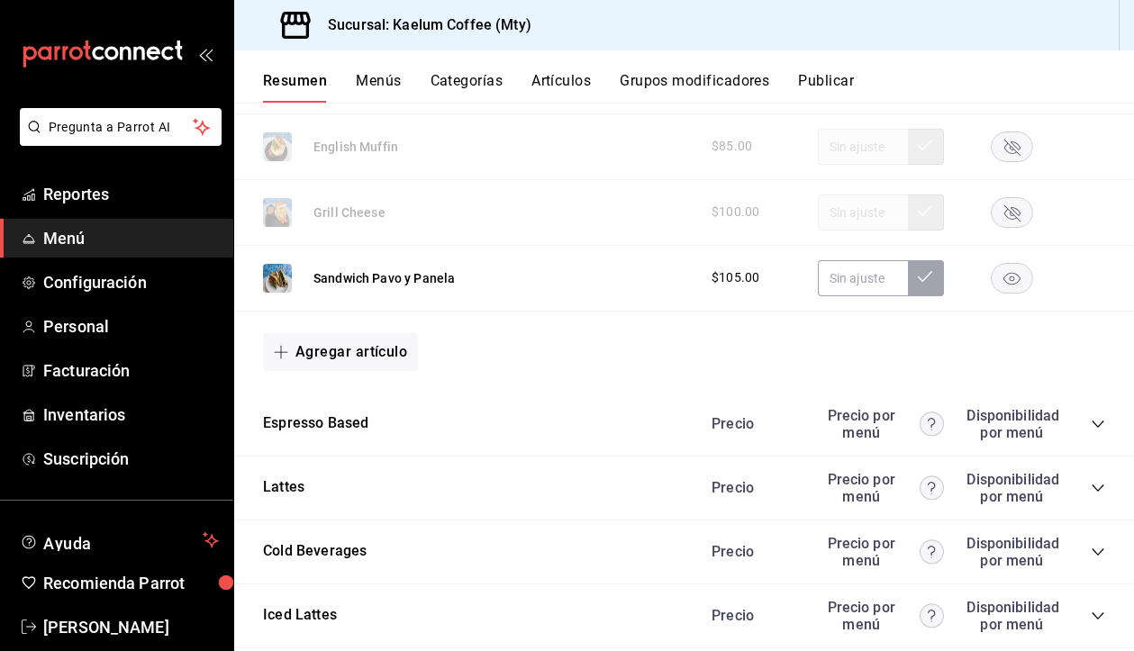
click at [1096, 428] on icon "collapse-category-row" at bounding box center [1097, 424] width 14 height 14
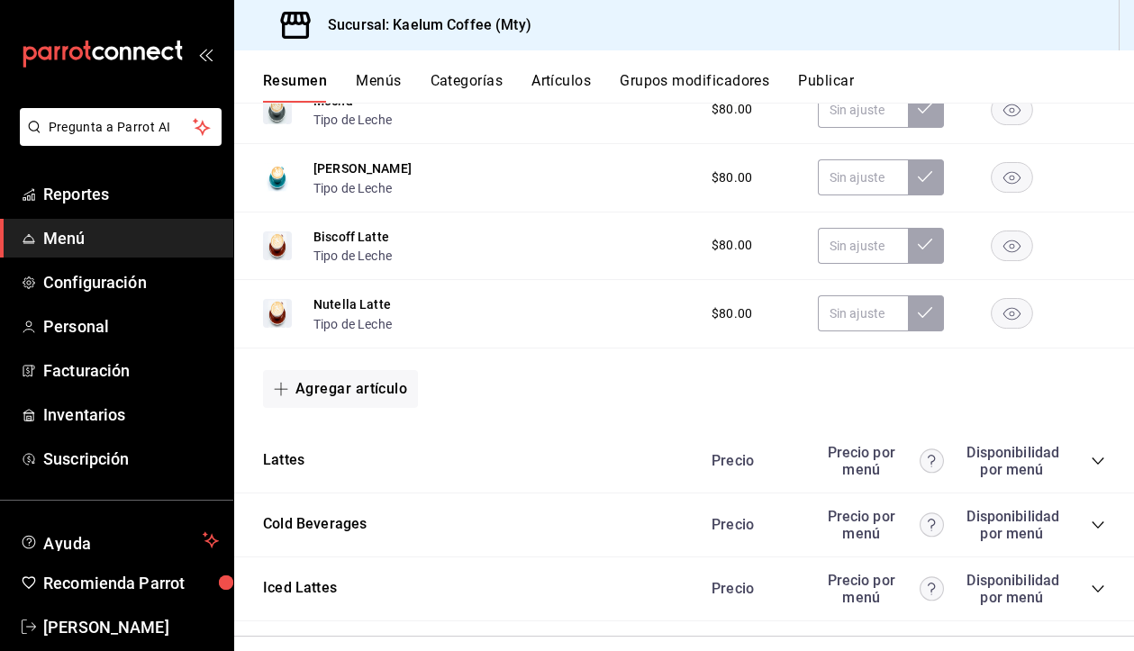
scroll to position [1500, 0]
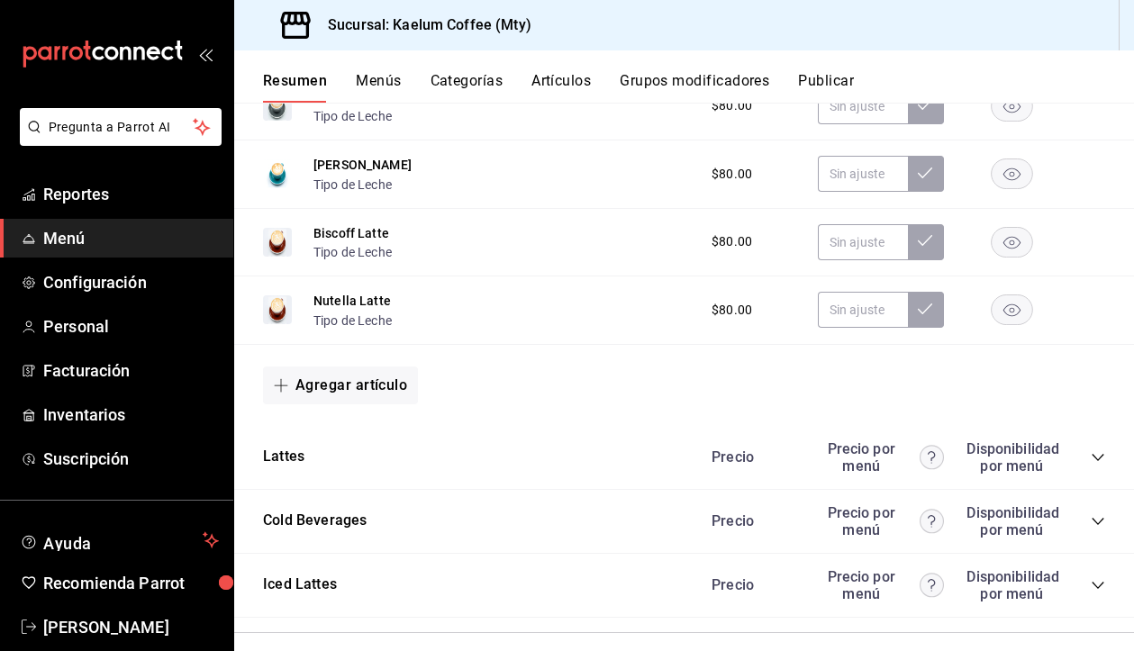
click at [1098, 459] on icon "collapse-category-row" at bounding box center [1097, 457] width 14 height 14
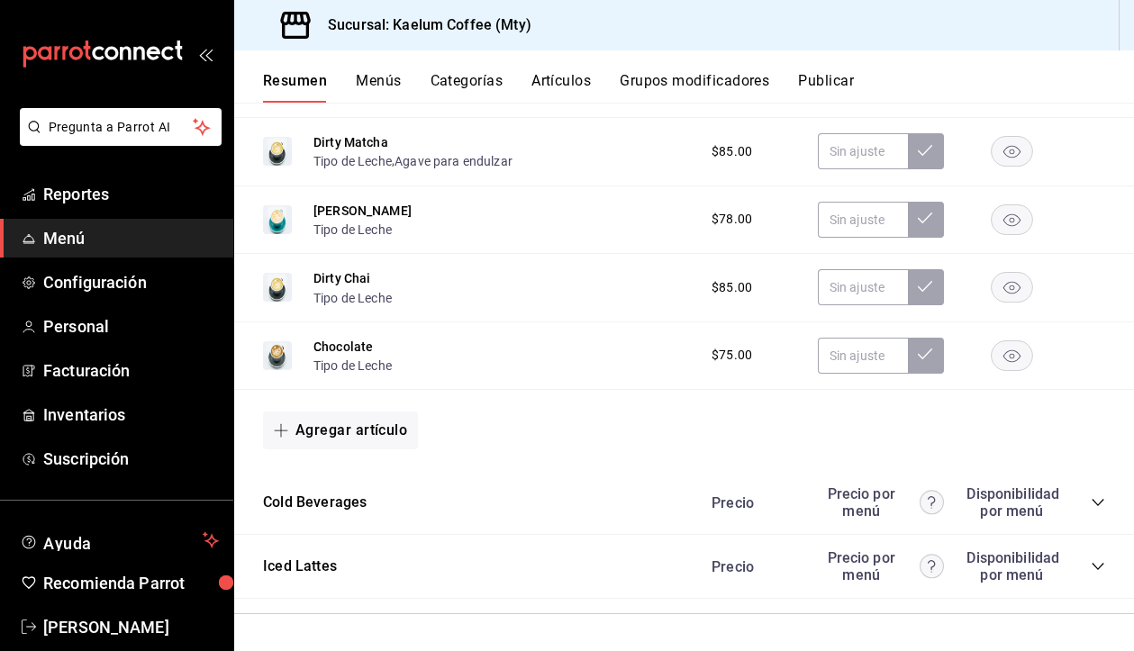
scroll to position [2007, 0]
click at [1099, 501] on icon "collapse-category-row" at bounding box center [1097, 503] width 14 height 14
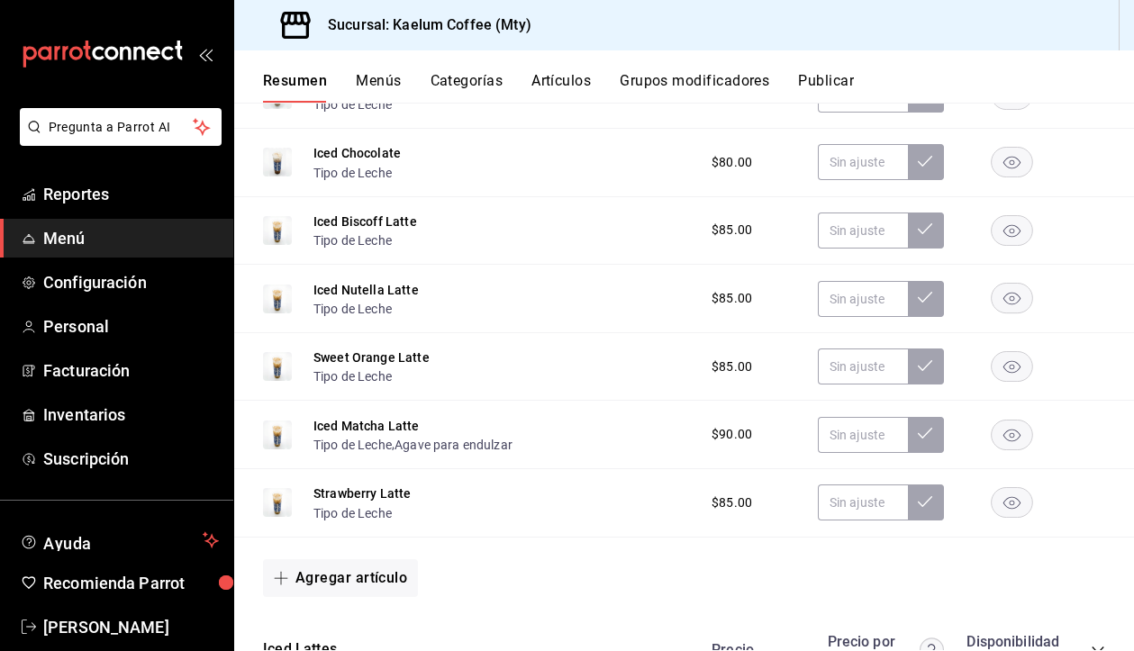
scroll to position [3107, 0]
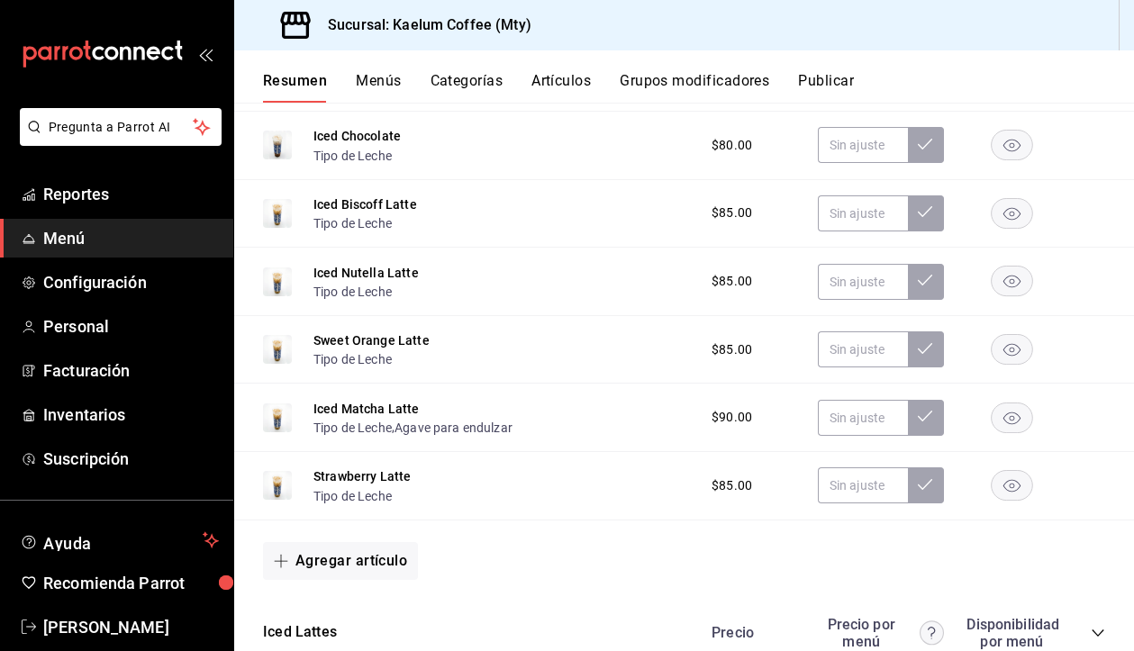
click at [1012, 485] on rect "button" at bounding box center [1011, 486] width 41 height 30
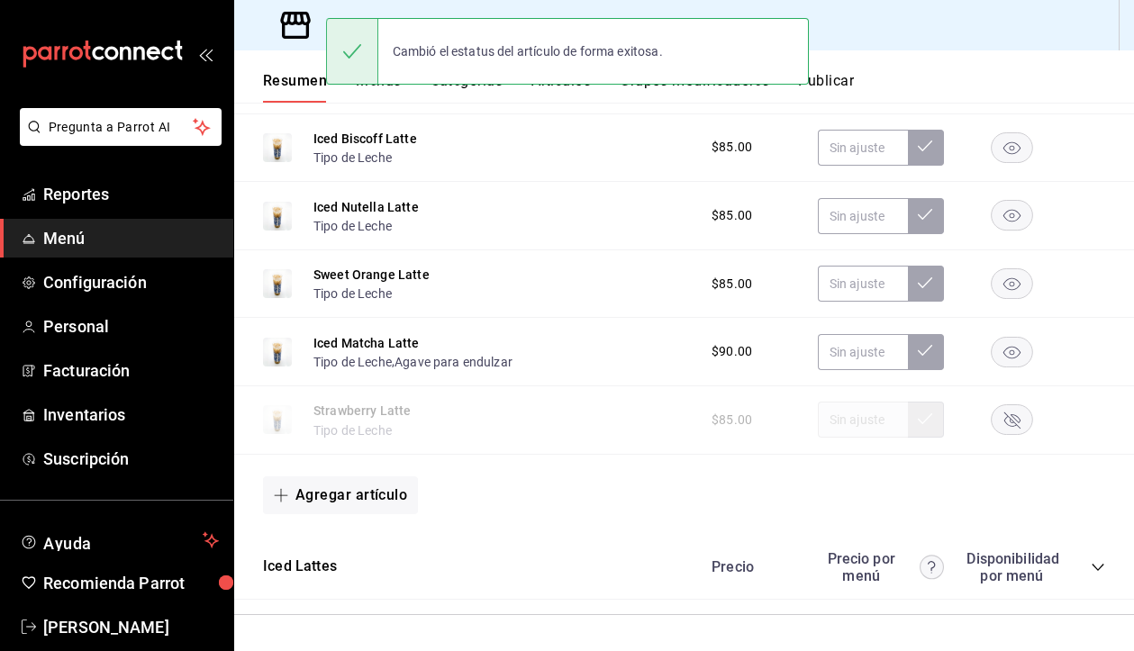
scroll to position [3172, 0]
click at [1098, 565] on icon "collapse-category-row" at bounding box center [1097, 568] width 14 height 14
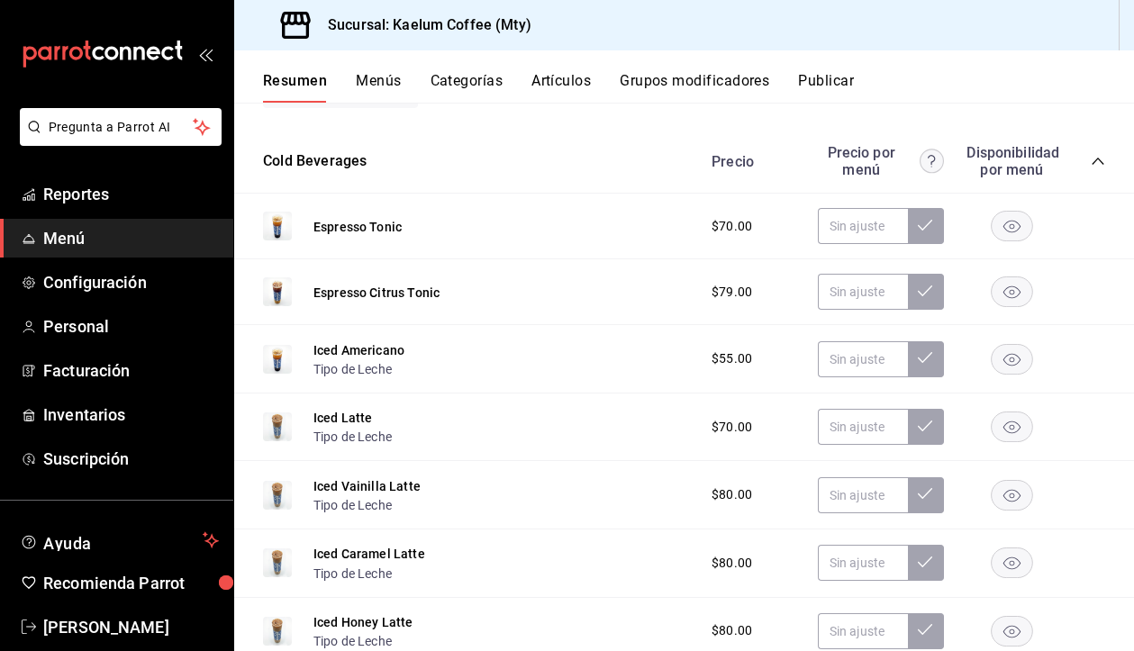
scroll to position [2083, 0]
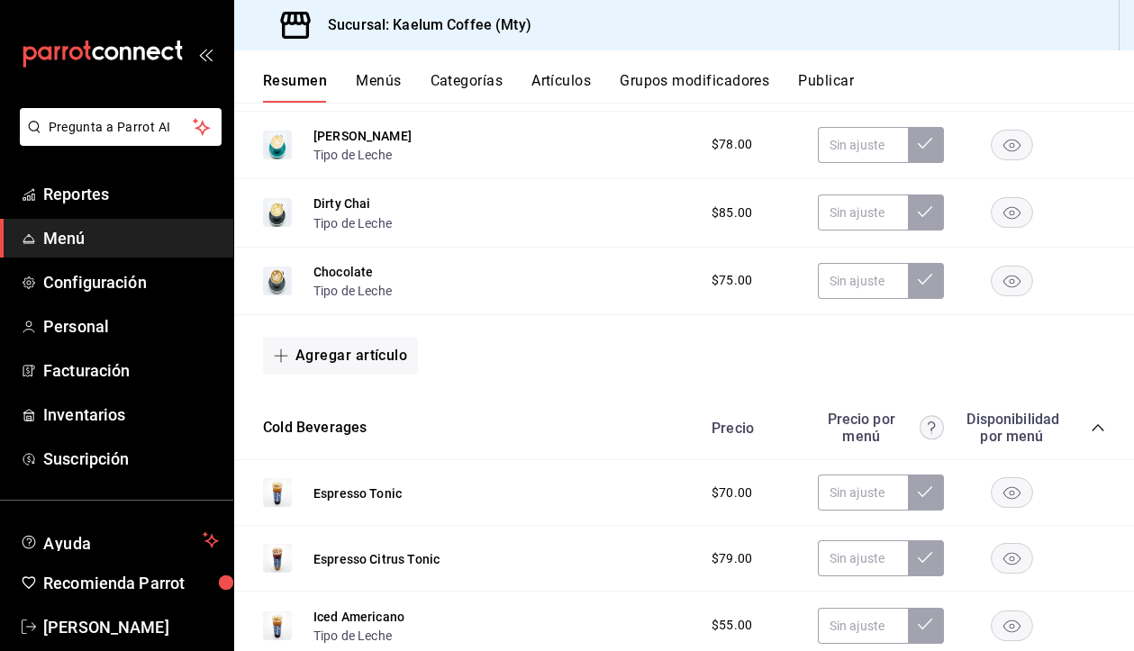
click at [828, 77] on button "Publicar" at bounding box center [826, 87] width 56 height 31
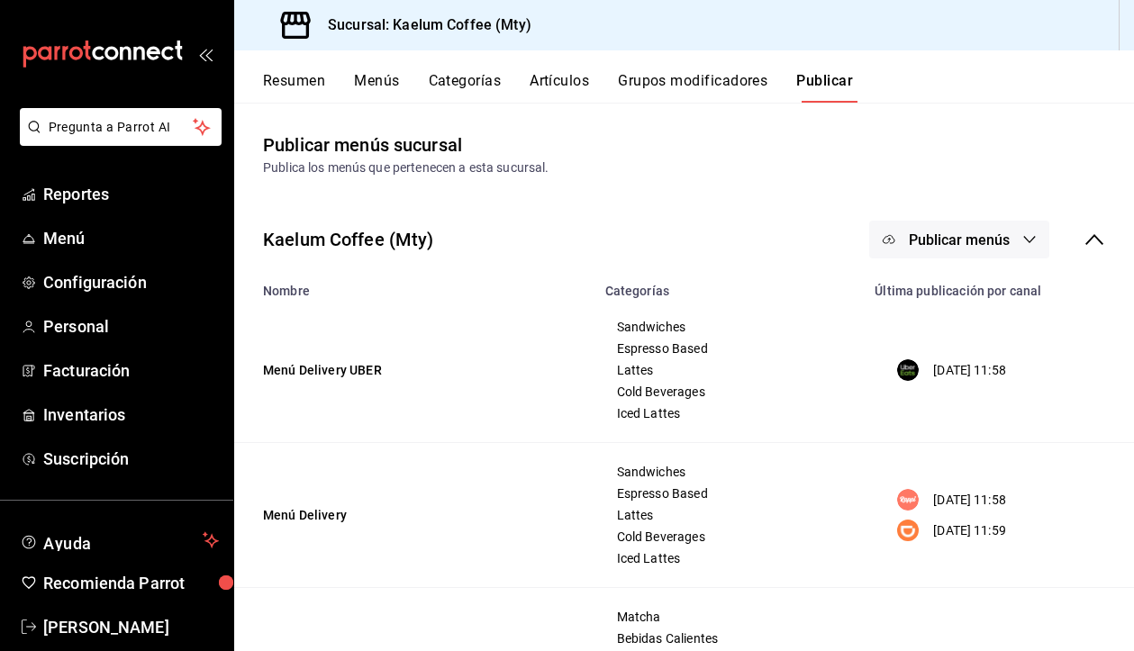
click at [999, 229] on button "Publicar menús" at bounding box center [959, 240] width 180 height 38
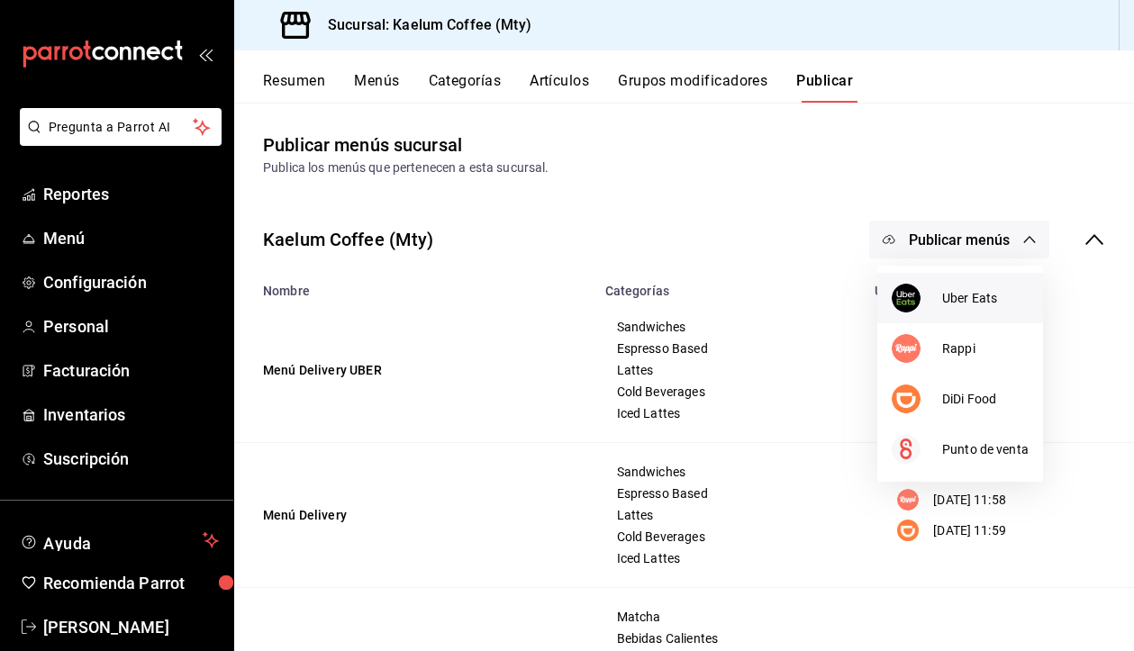
click at [981, 291] on span "Uber Eats" at bounding box center [985, 298] width 86 height 19
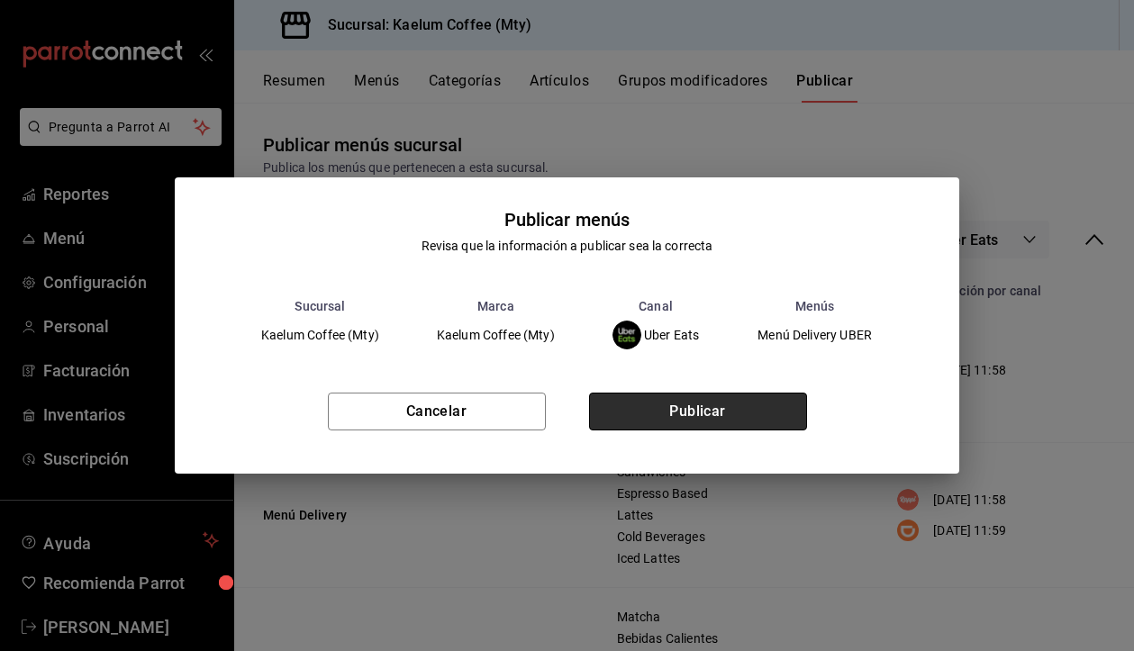
click at [732, 399] on button "Publicar" at bounding box center [698, 412] width 218 height 38
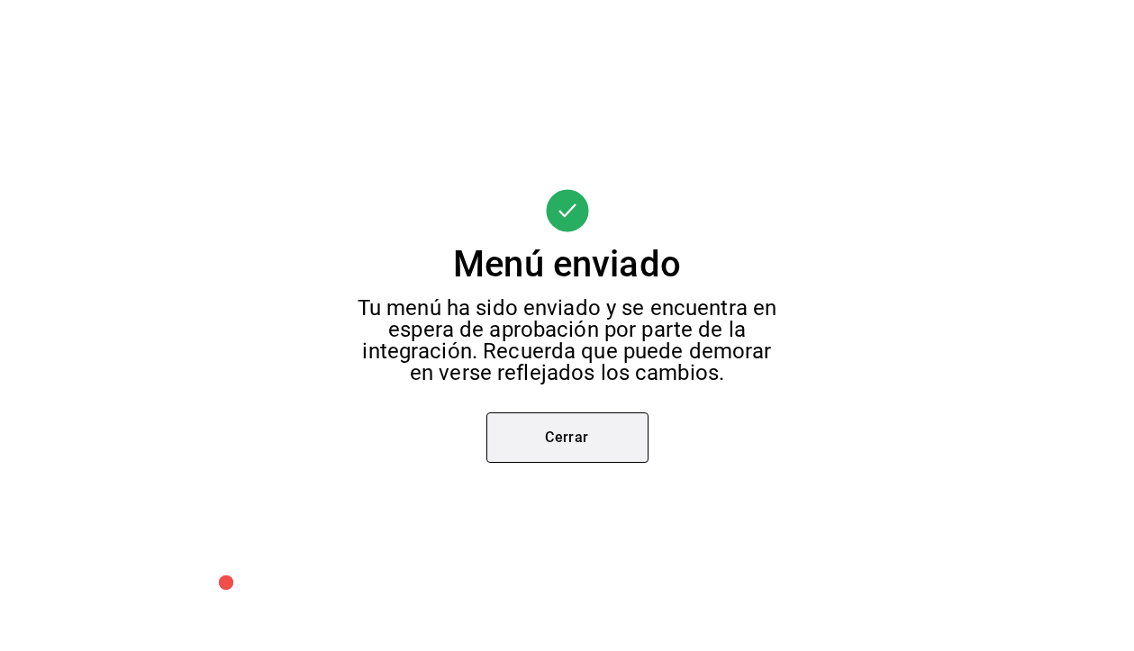
click at [544, 461] on button "Cerrar" at bounding box center [567, 437] width 162 height 50
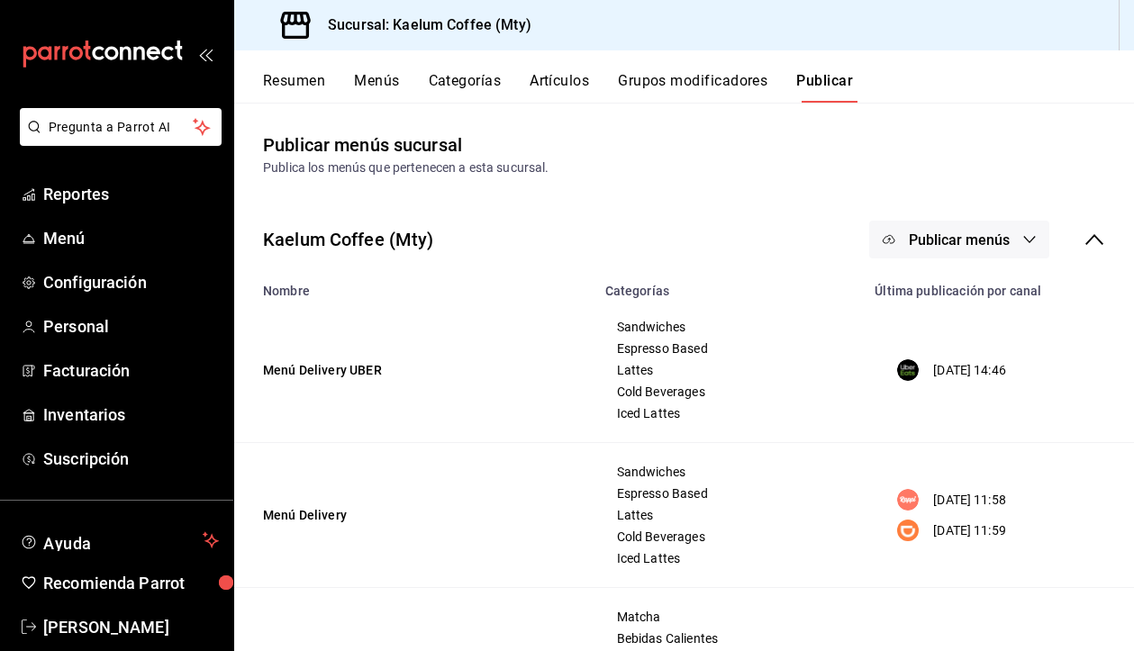
click at [1018, 245] on button "Publicar menús" at bounding box center [959, 240] width 180 height 38
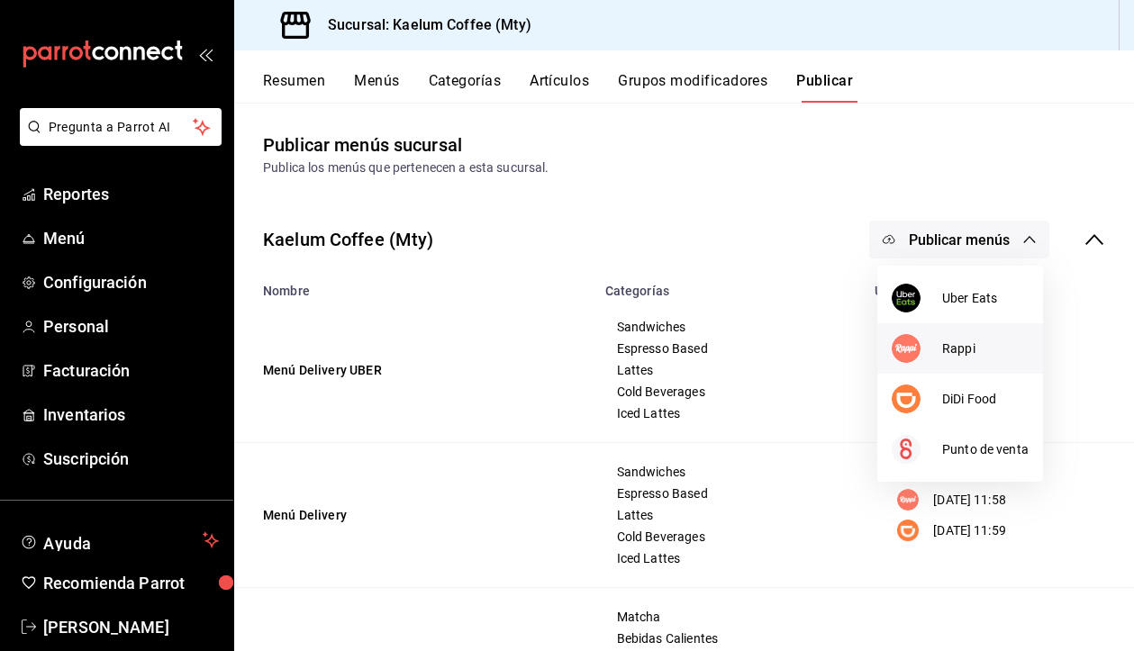
click at [983, 336] on li "Rappi" at bounding box center [960, 348] width 166 height 50
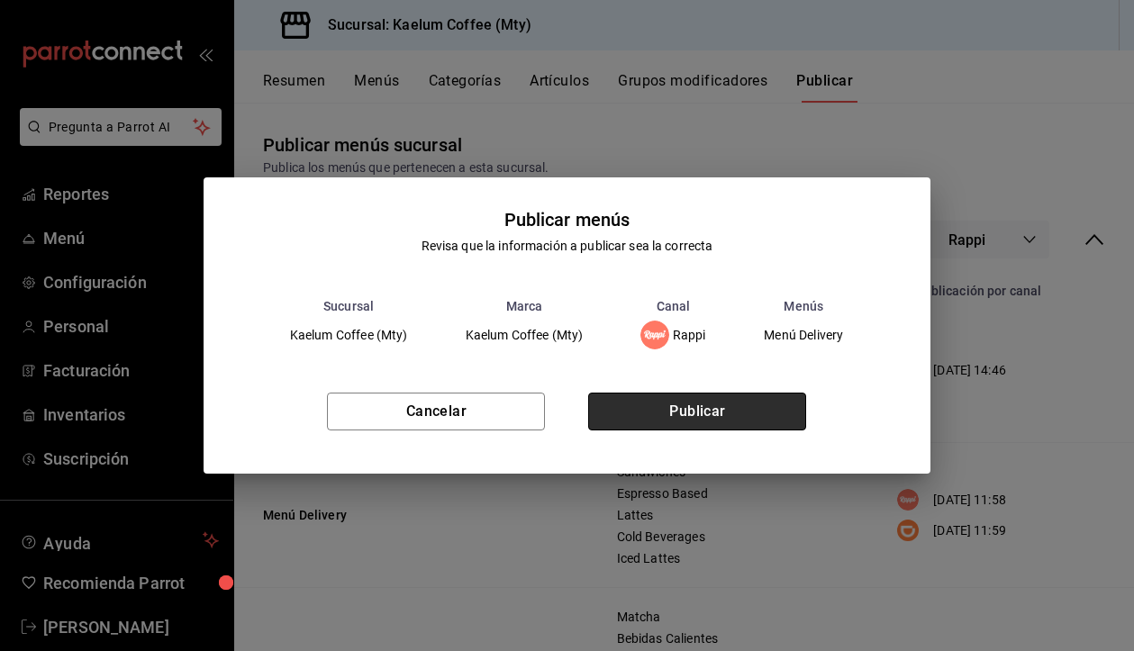
click at [725, 402] on button "Publicar" at bounding box center [697, 412] width 218 height 38
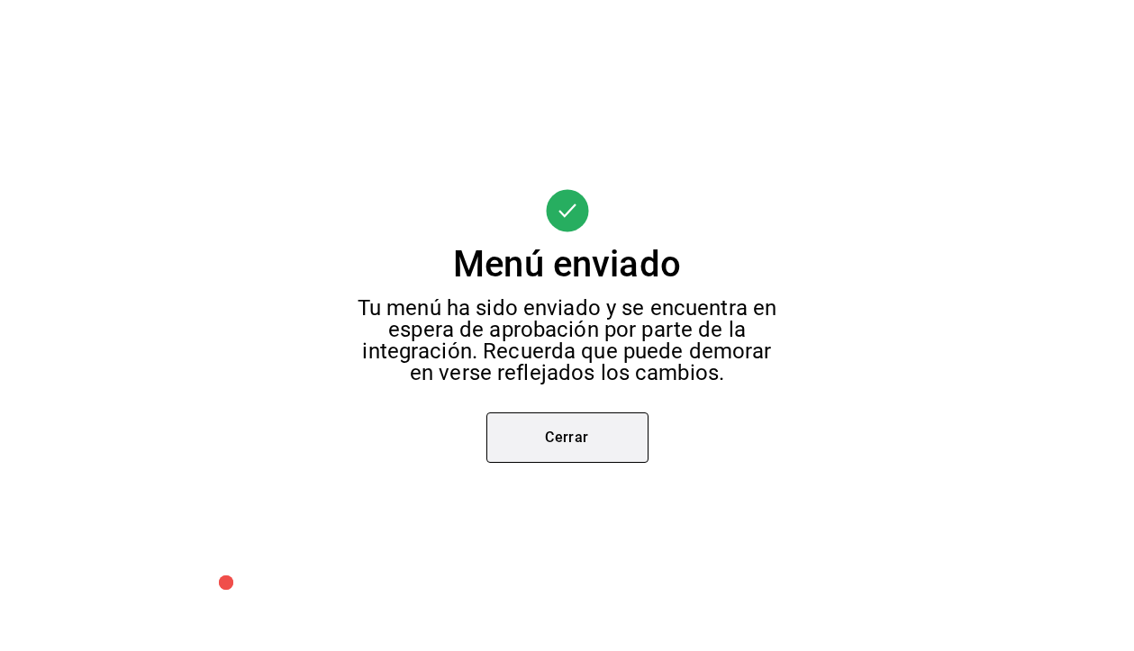
click at [563, 437] on button "Cerrar" at bounding box center [567, 437] width 162 height 50
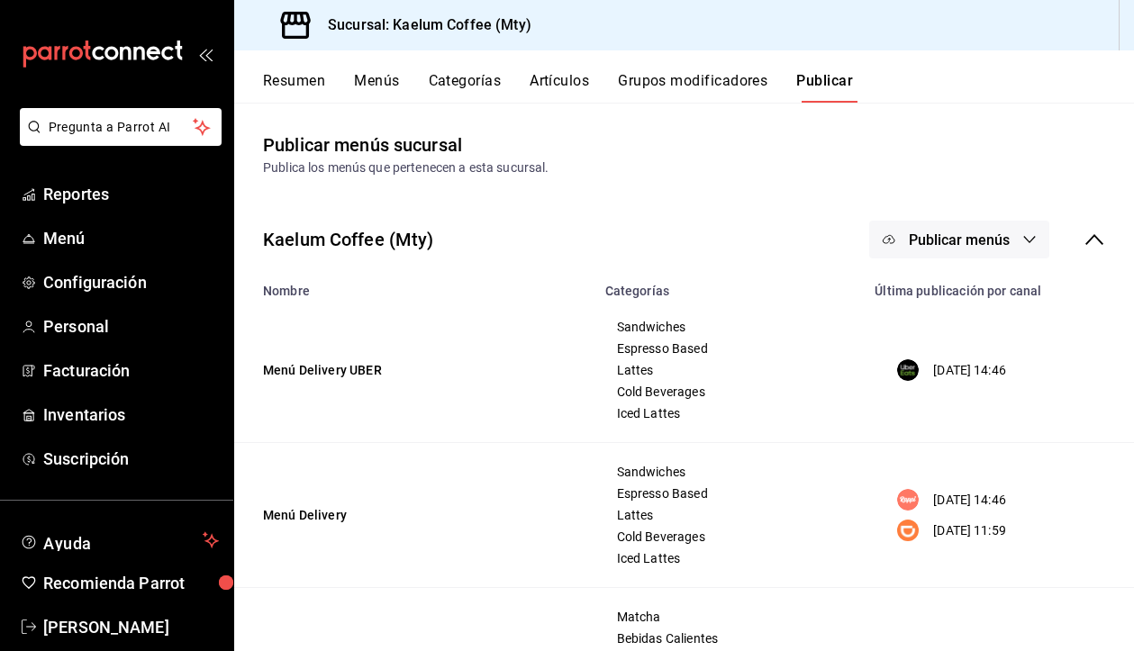
click at [944, 237] on span "Publicar menús" at bounding box center [958, 239] width 101 height 17
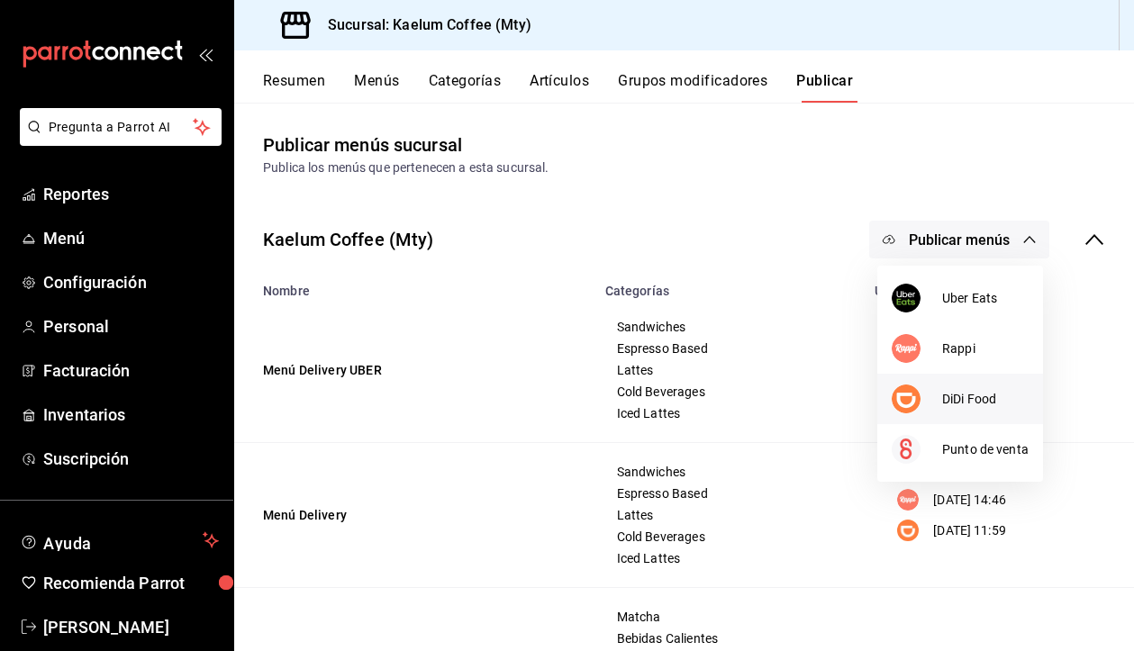
click at [946, 411] on li "DiDi Food" at bounding box center [960, 399] width 166 height 50
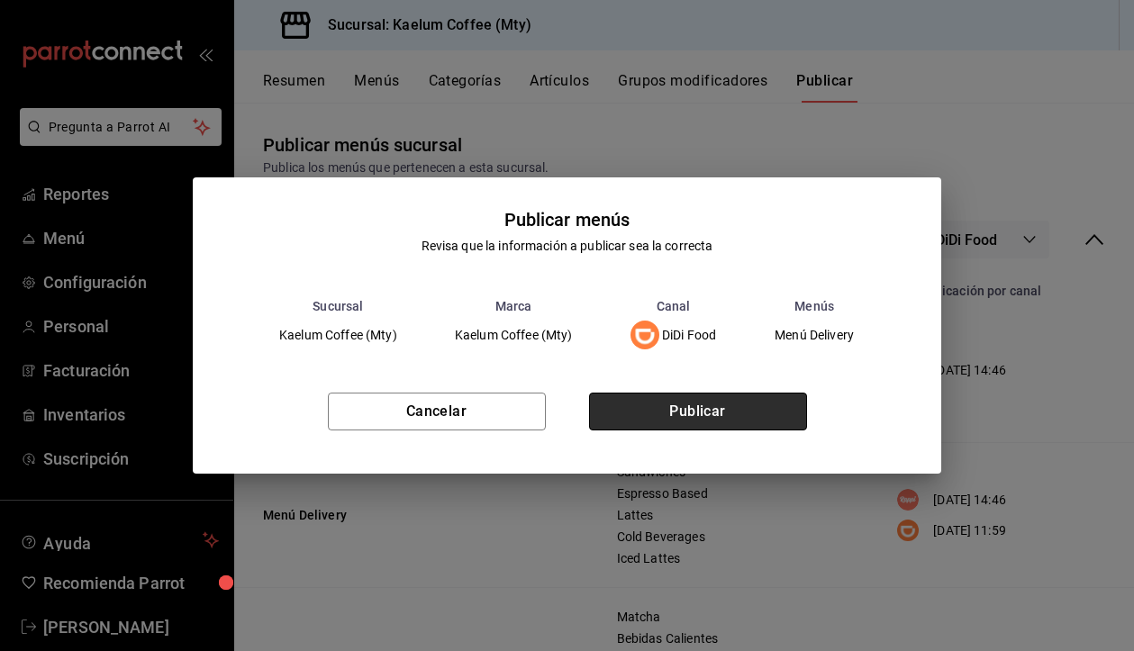
click at [784, 410] on button "Publicar" at bounding box center [698, 412] width 218 height 38
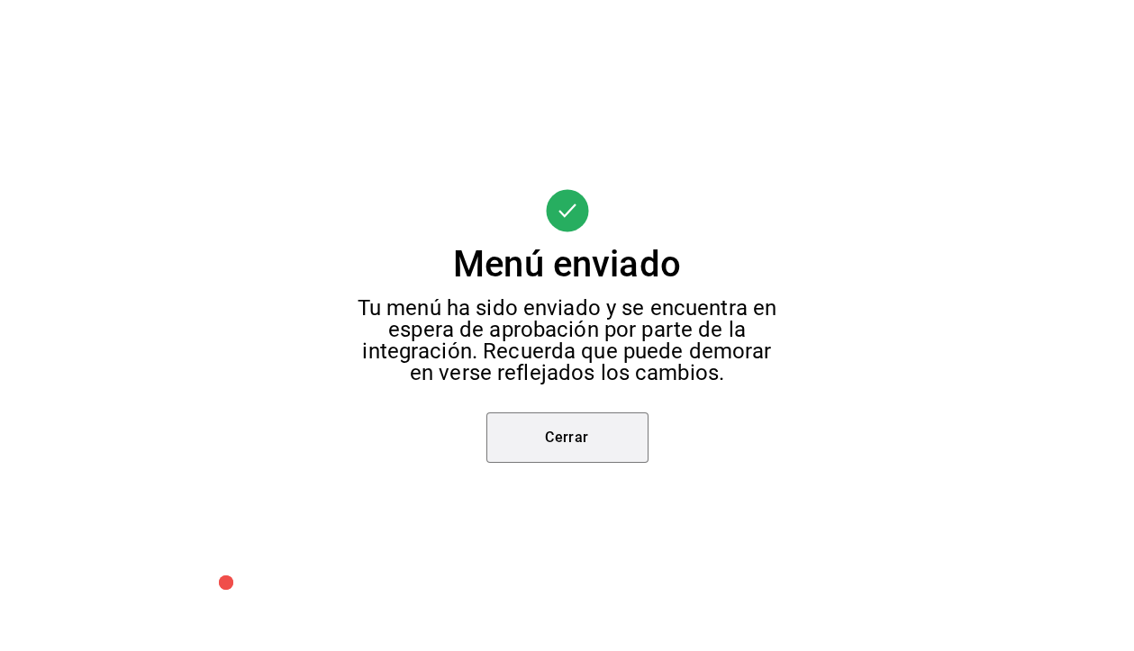
click at [583, 440] on button "Cerrar" at bounding box center [567, 437] width 162 height 50
